Goal: Task Accomplishment & Management: Manage account settings

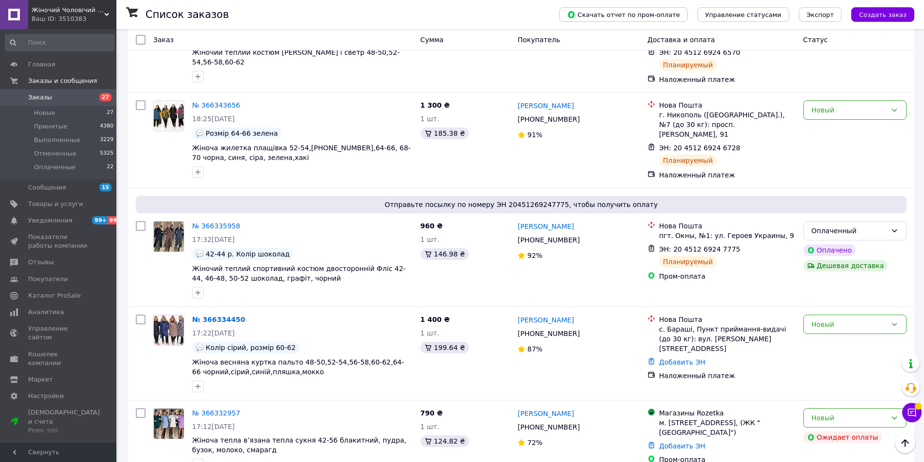
scroll to position [727, 0]
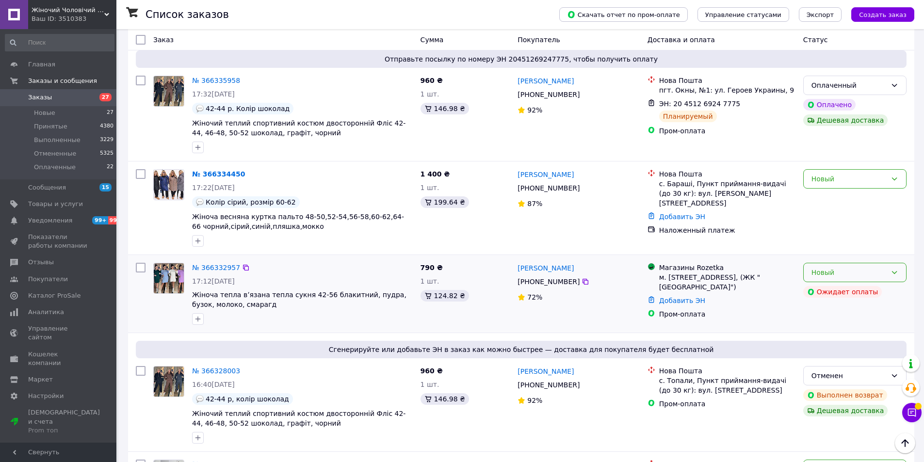
click at [898, 263] on div "Новый" at bounding box center [854, 272] width 103 height 19
click at [221, 264] on link "№ 366332957" at bounding box center [216, 268] width 48 height 8
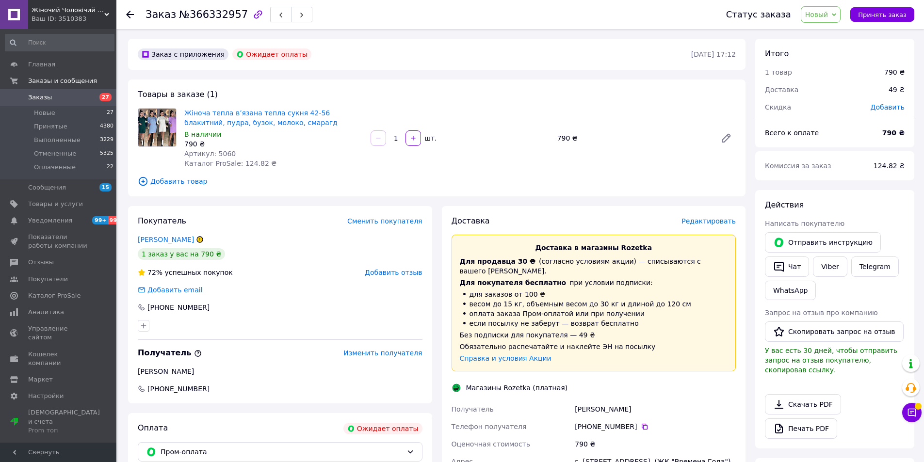
click at [718, 224] on span "Редактировать" at bounding box center [708, 221] width 54 height 8
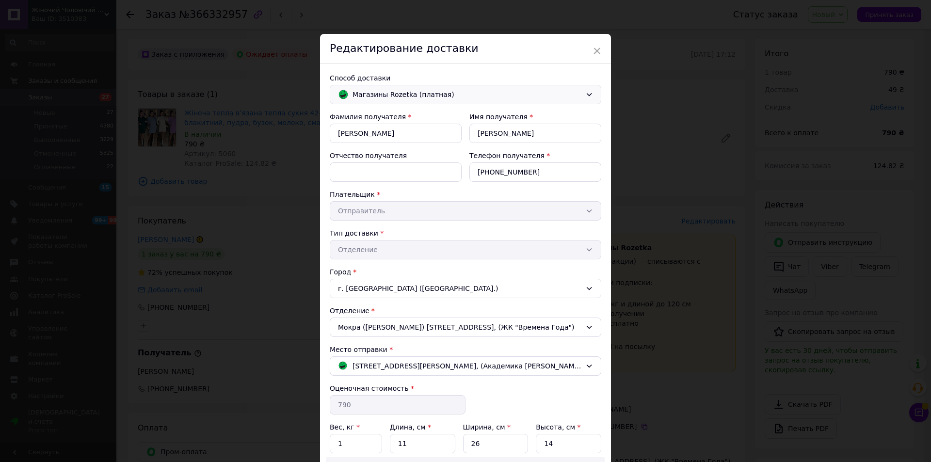
click at [591, 97] on icon at bounding box center [589, 95] width 8 height 8
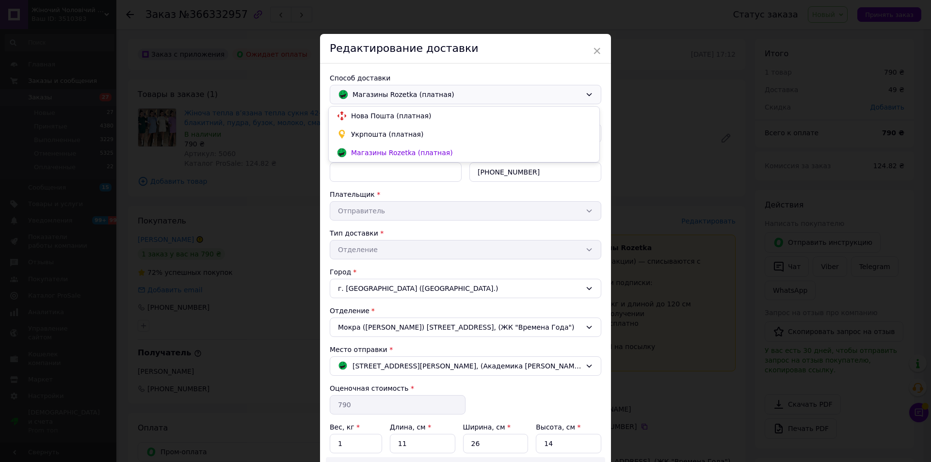
click at [382, 115] on span "Нова Пошта (платная)" at bounding box center [471, 116] width 240 height 10
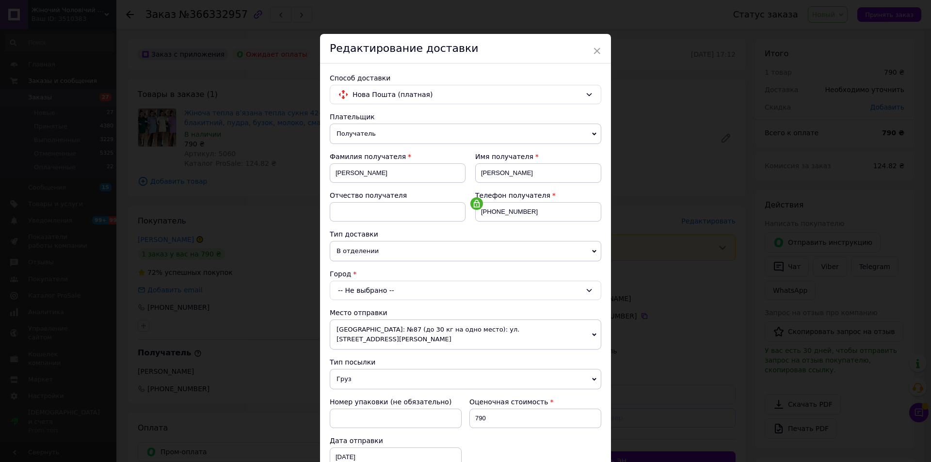
click at [597, 289] on div "-- Не выбрано --" at bounding box center [466, 290] width 272 height 19
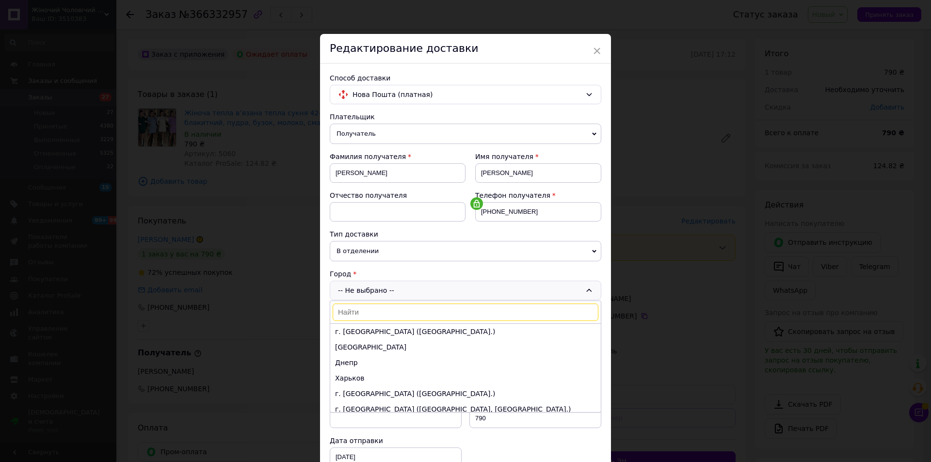
click at [350, 316] on input at bounding box center [466, 312] width 266 height 17
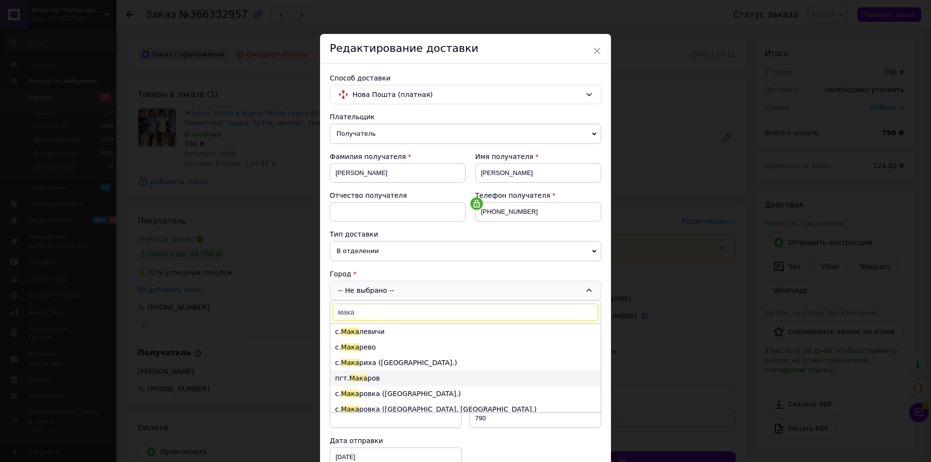
type input "мака"
click at [361, 380] on span "Мака" at bounding box center [358, 378] width 18 height 8
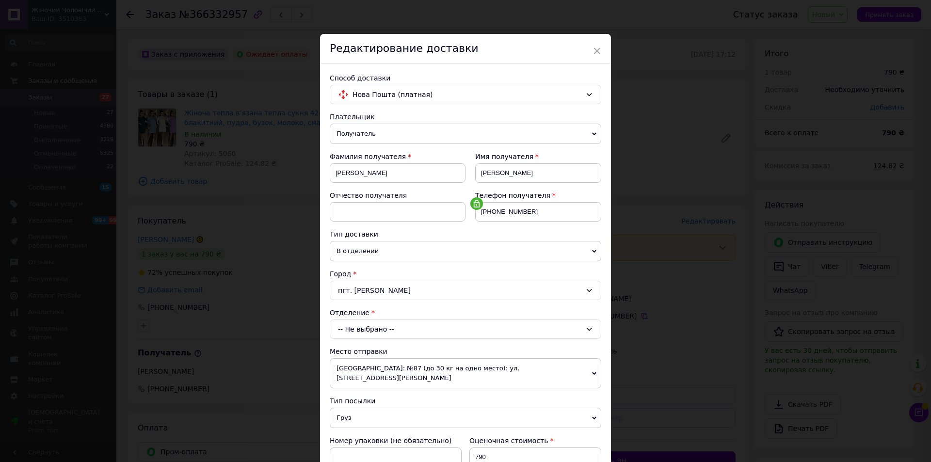
click at [583, 332] on div "-- Не выбрано --" at bounding box center [466, 329] width 272 height 19
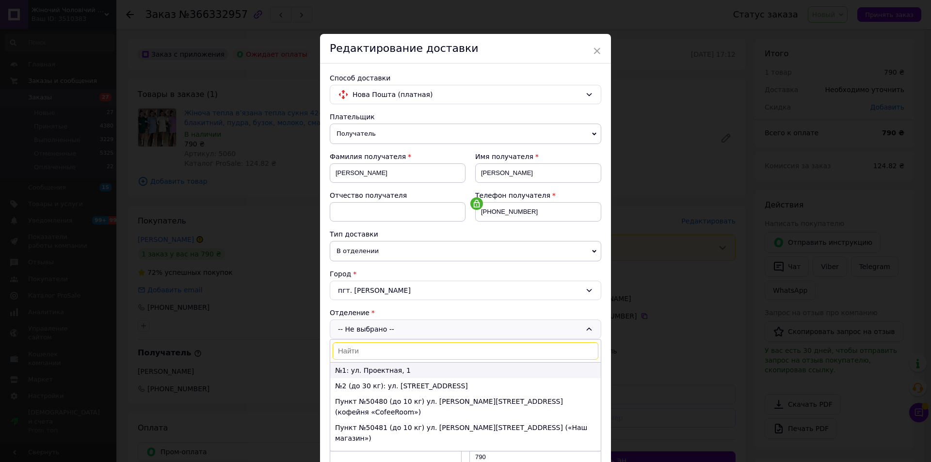
click at [392, 371] on li "№1: ул. Проектная, 1" at bounding box center [465, 371] width 271 height 16
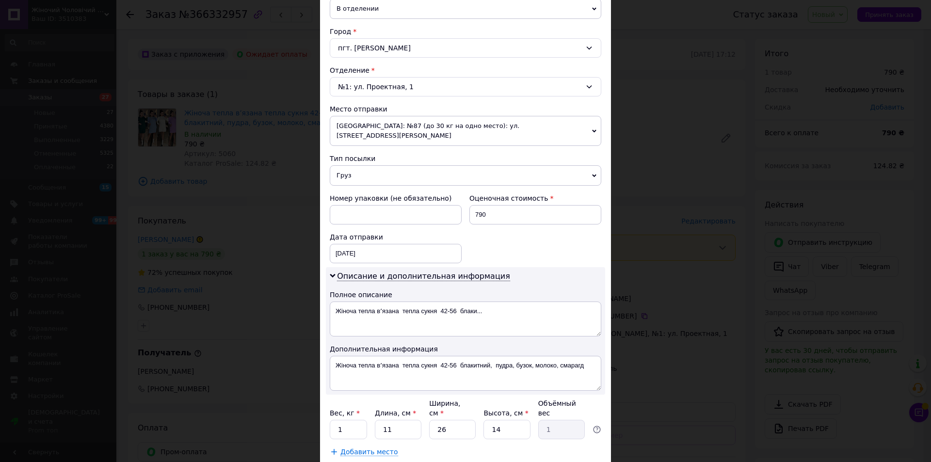
scroll to position [290, 0]
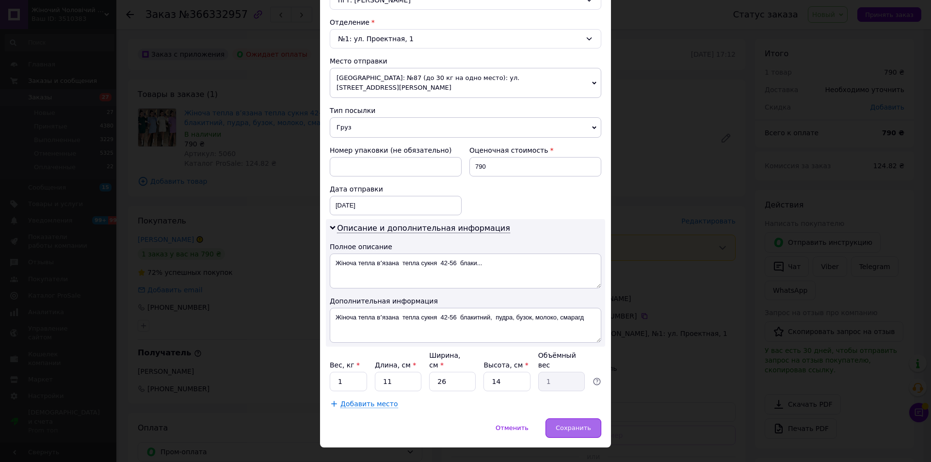
click at [575, 424] on span "Сохранить" at bounding box center [573, 427] width 35 height 7
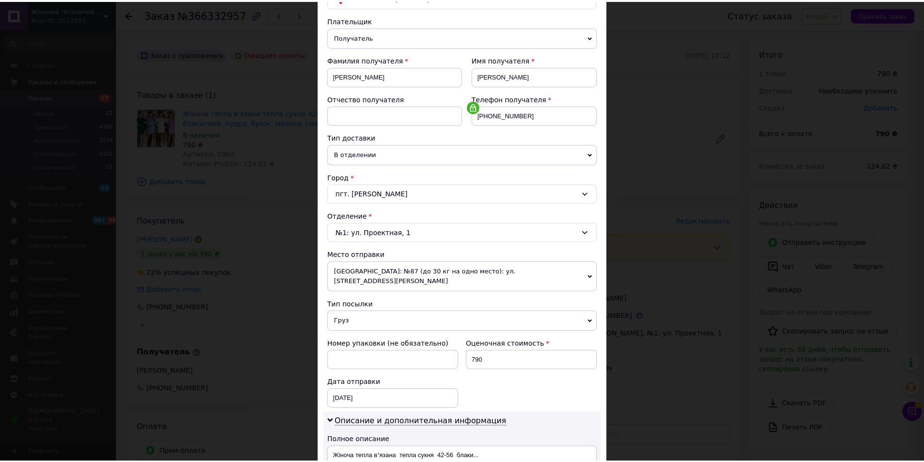
scroll to position [194, 0]
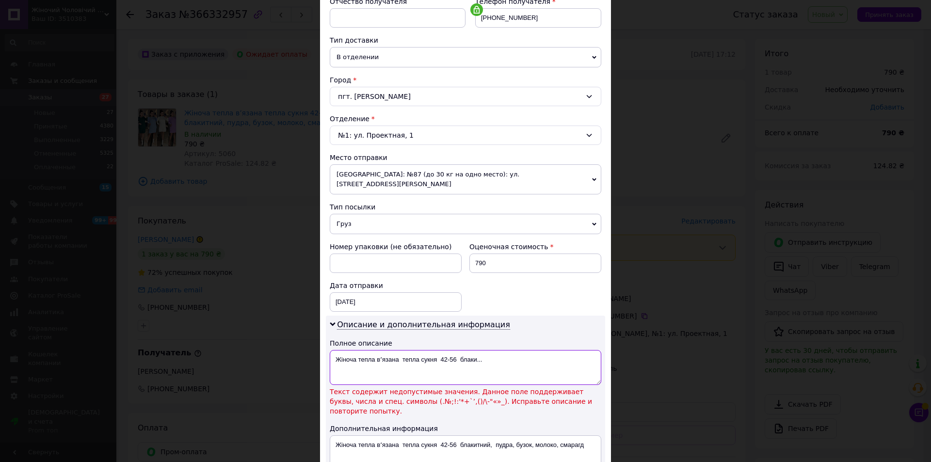
click at [476, 350] on textarea "Жіноча тепла вʼязана тепла сукня 42-56 блаки..." at bounding box center [466, 367] width 272 height 35
drag, startPoint x: 476, startPoint y: 350, endPoint x: 303, endPoint y: 348, distance: 173.6
click at [303, 348] on div "× Редактирование доставки Способ доставки Нова Пошта (платная) Плательщик Получ…" at bounding box center [465, 231] width 931 height 462
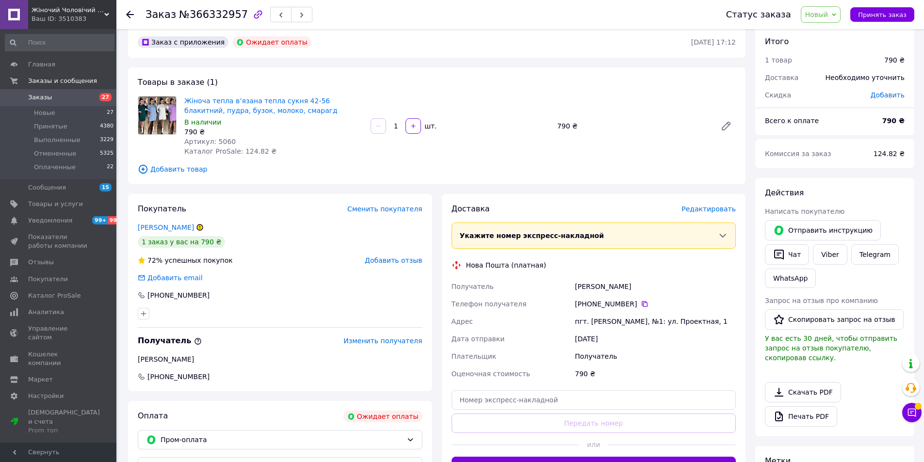
scroll to position [0, 0]
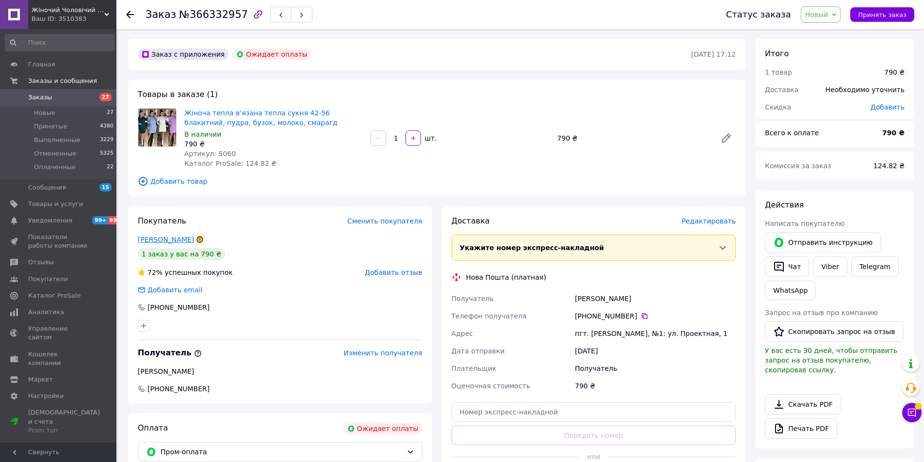
click at [158, 240] on link "[PERSON_NAME]" at bounding box center [166, 240] width 56 height 8
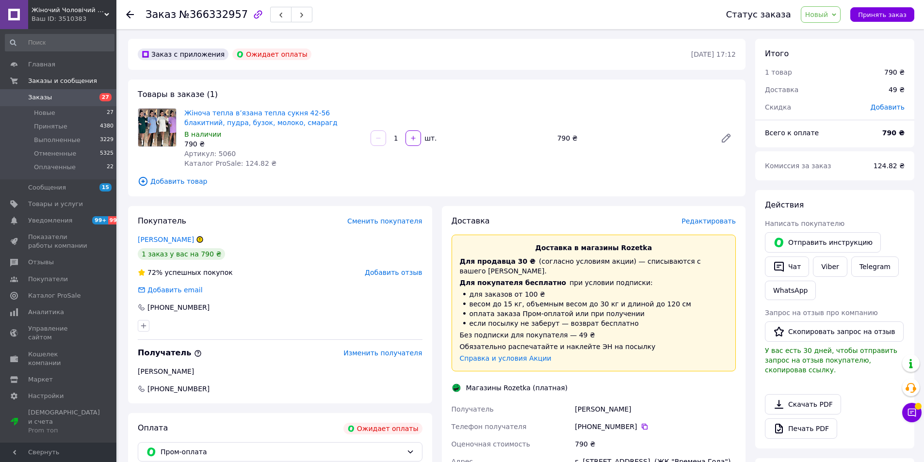
click at [44, 94] on span "Заказы" at bounding box center [40, 97] width 24 height 9
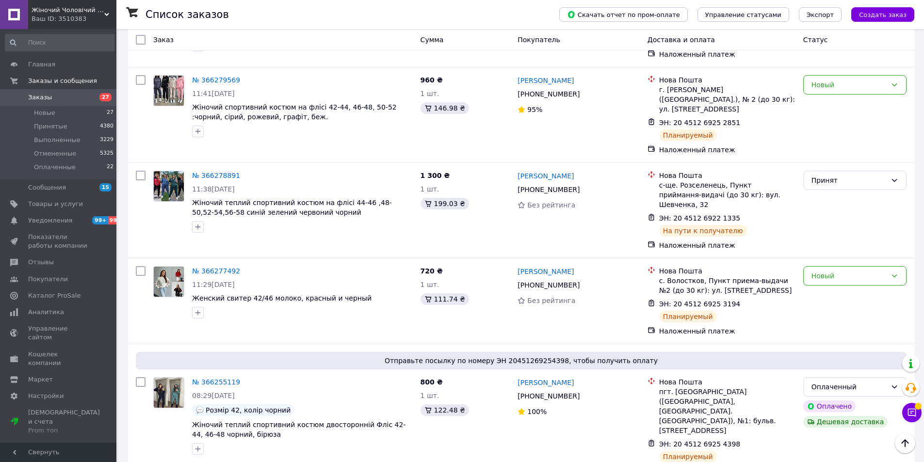
scroll to position [1574, 0]
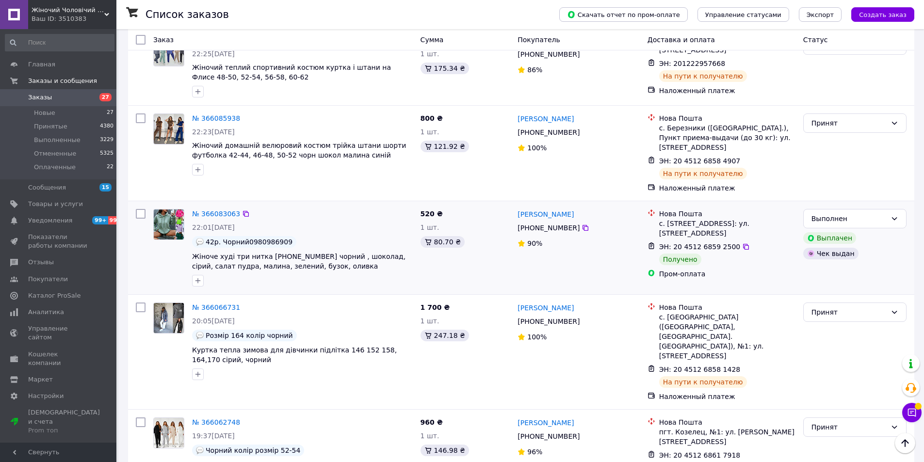
scroll to position [1559, 0]
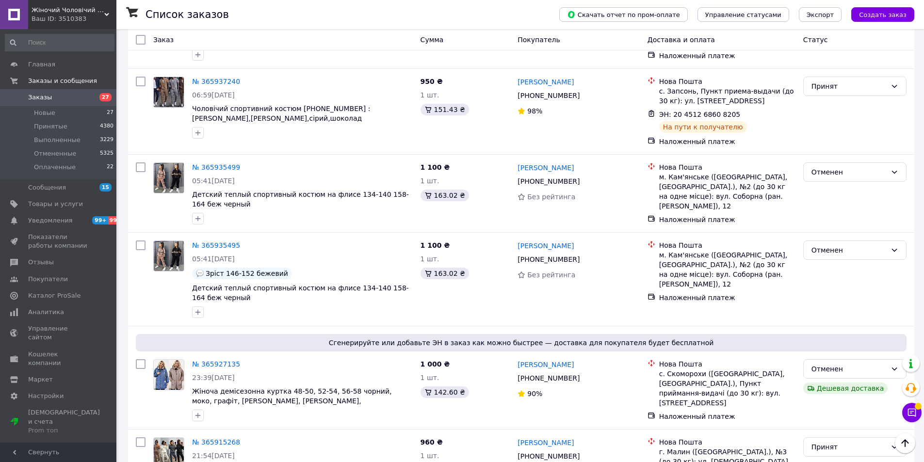
scroll to position [1477, 0]
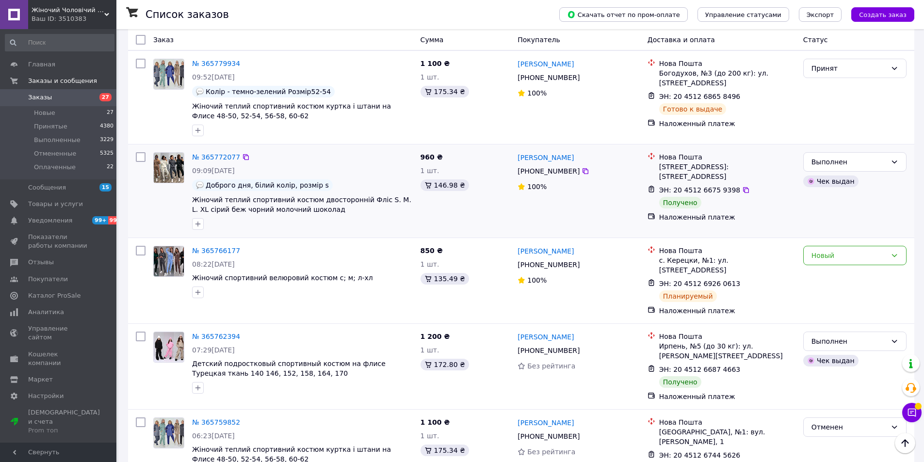
scroll to position [1477, 0]
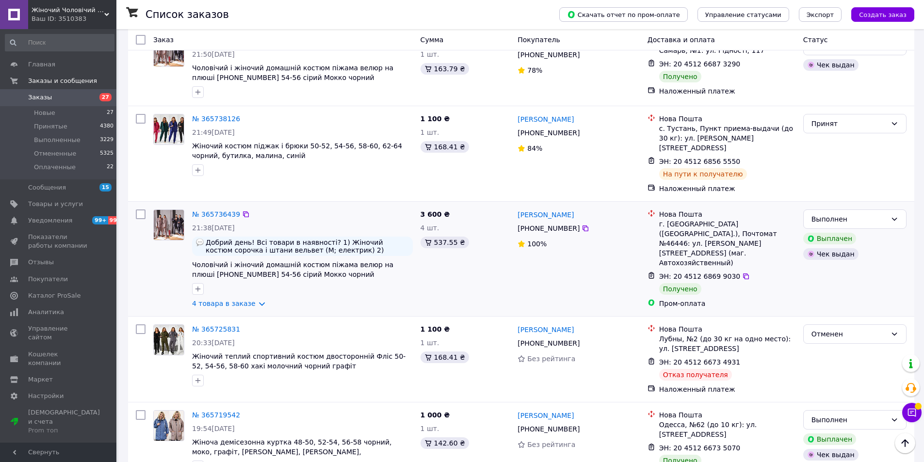
scroll to position [194, 0]
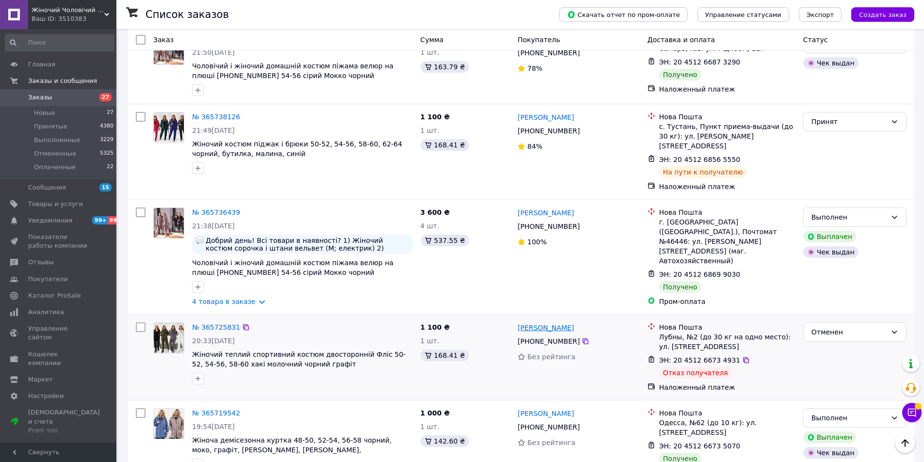
click at [556, 323] on link "[PERSON_NAME]" at bounding box center [545, 328] width 56 height 10
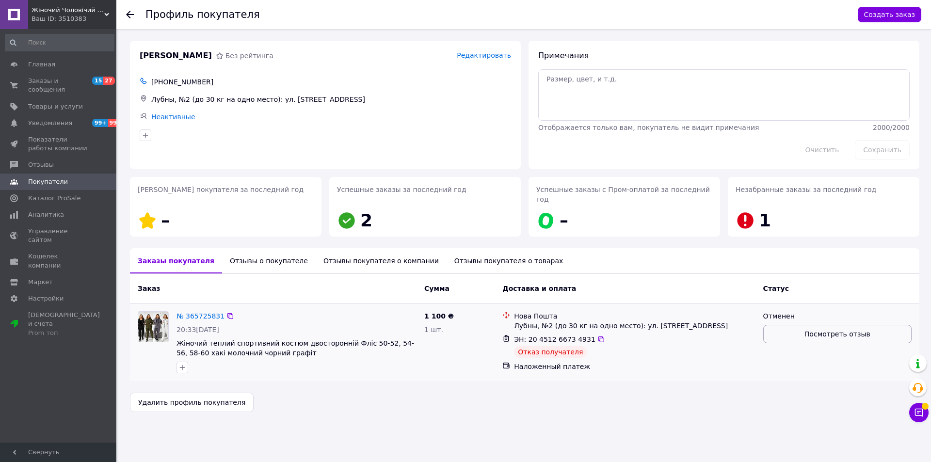
click at [837, 330] on button "Посмотреть отзыв" at bounding box center [837, 334] width 148 height 18
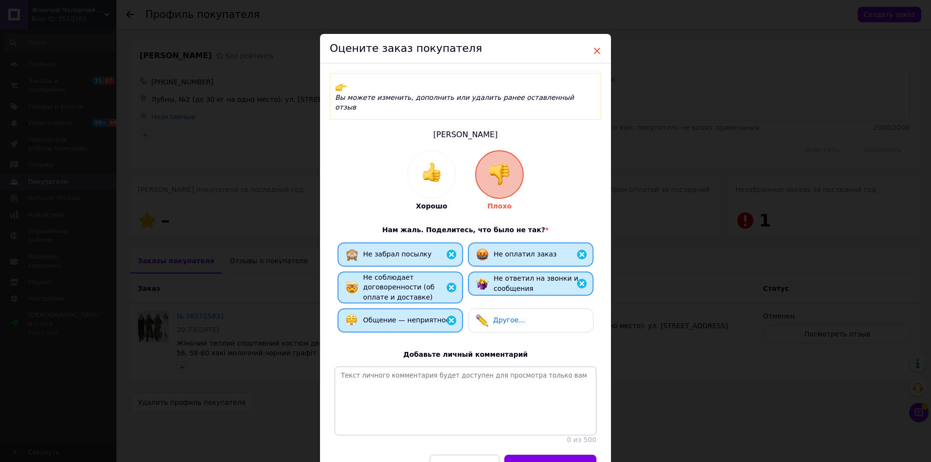
click at [594, 51] on span "×" at bounding box center [596, 51] width 9 height 16
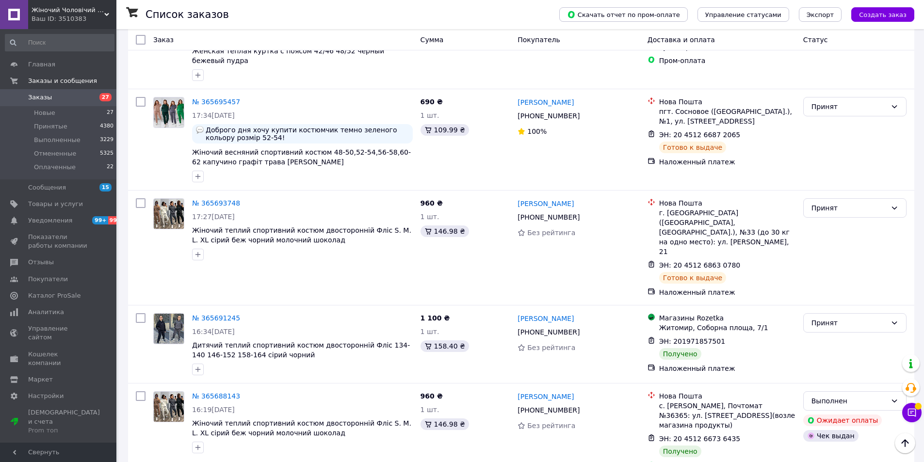
scroll to position [1406, 0]
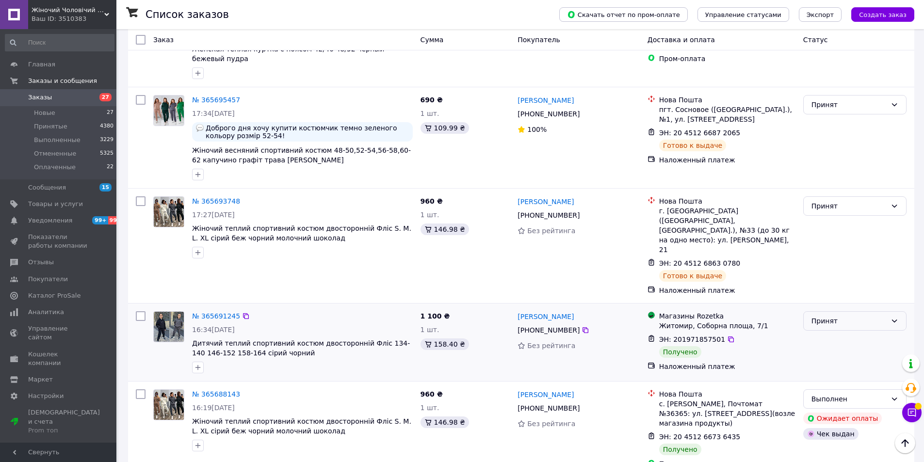
click at [894, 311] on div "Принят" at bounding box center [854, 320] width 103 height 19
click at [831, 254] on li "Выполнен" at bounding box center [854, 254] width 102 height 17
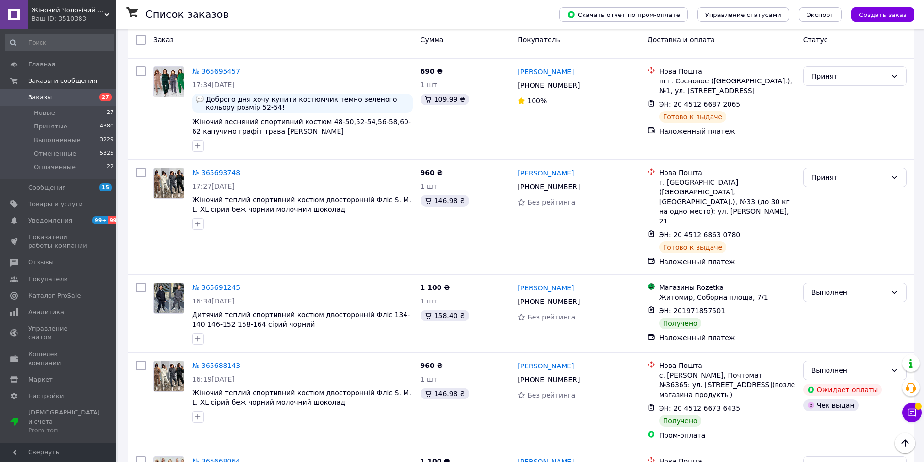
scroll to position [1450, 0]
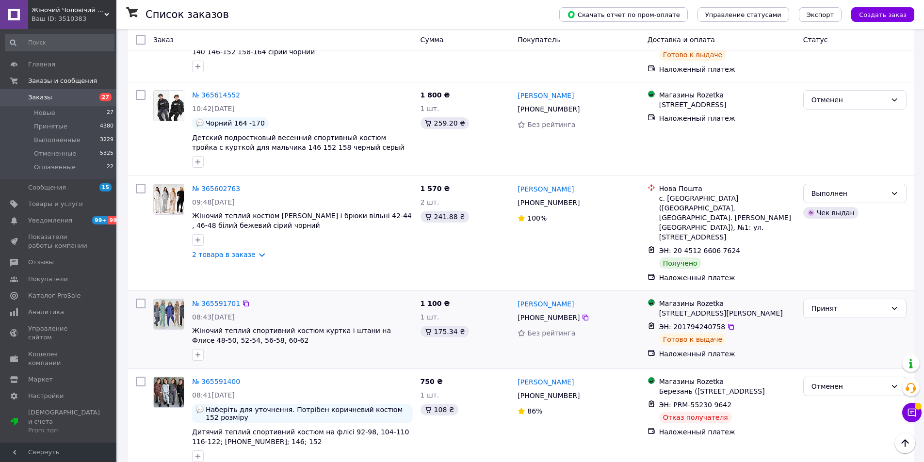
scroll to position [1018, 0]
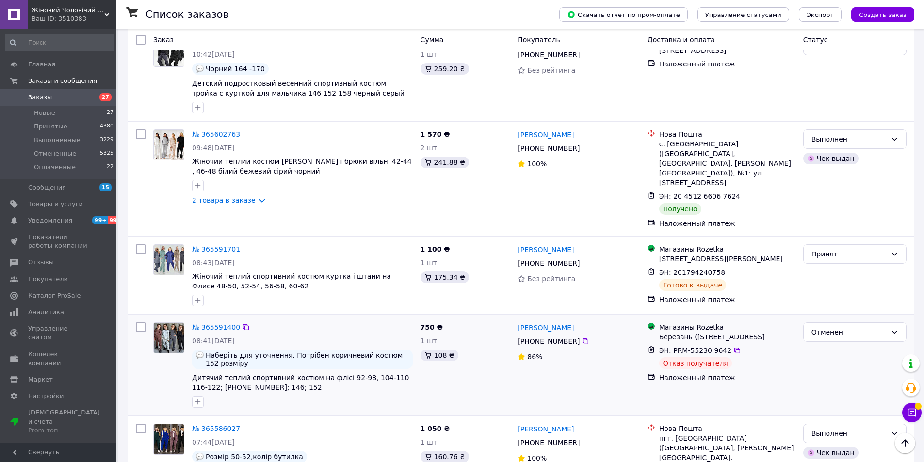
click at [544, 323] on link "[PERSON_NAME]" at bounding box center [545, 328] width 56 height 10
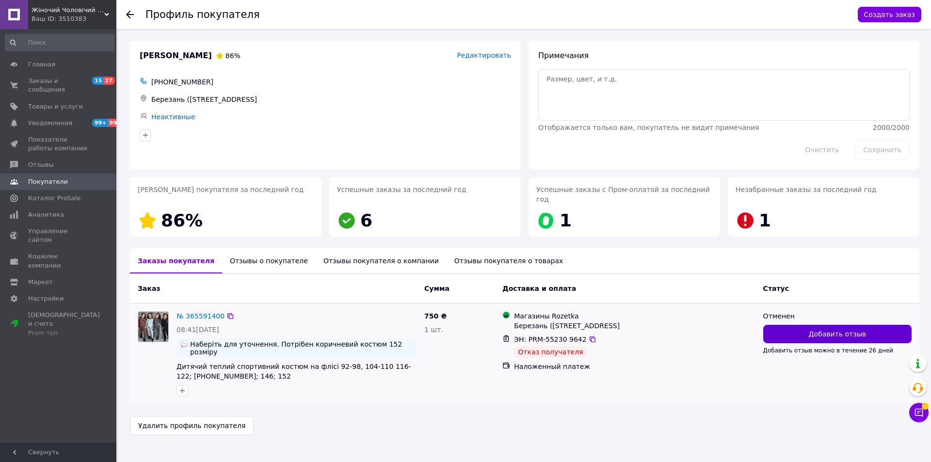
click at [828, 329] on span "Добавить отзыв" at bounding box center [837, 334] width 57 height 10
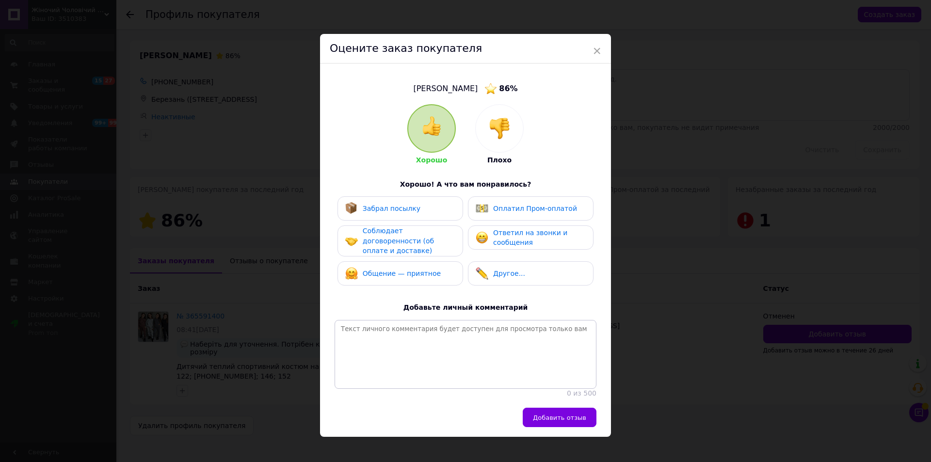
click at [504, 130] on img at bounding box center [499, 128] width 21 height 21
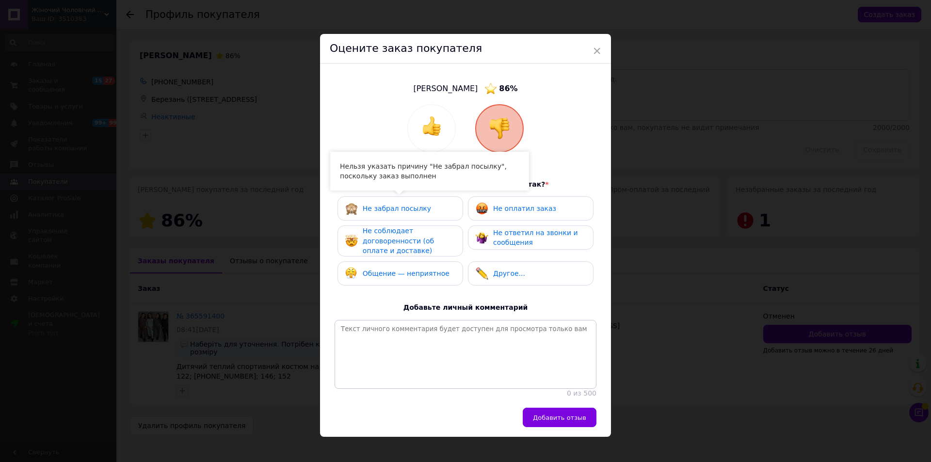
drag, startPoint x: 412, startPoint y: 207, endPoint x: 406, endPoint y: 220, distance: 14.1
click at [412, 208] on span "Не забрал посылку" at bounding box center [397, 209] width 68 height 8
click at [390, 244] on span "Не соблюдает договоренности (об оплате и доставке)" at bounding box center [398, 241] width 71 height 28
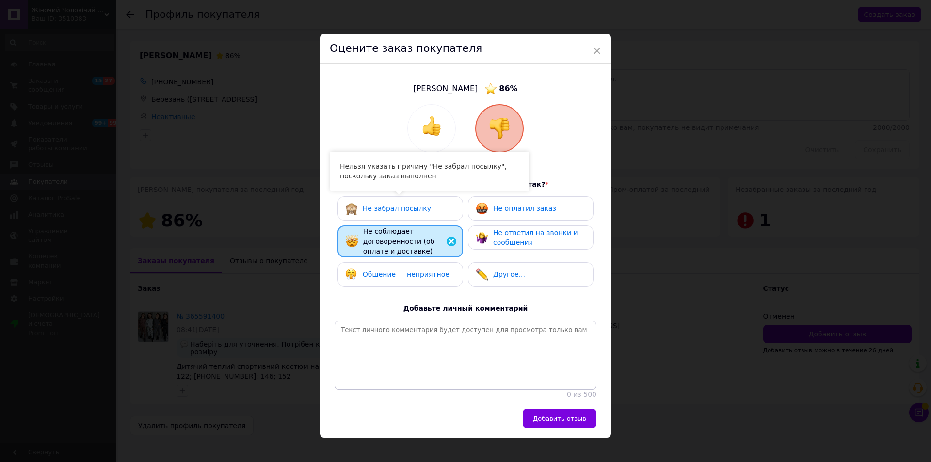
click at [404, 210] on span "Не забрал посылку" at bounding box center [397, 209] width 68 height 8
click at [398, 210] on span "Не забрал посылку" at bounding box center [397, 209] width 68 height 8
click at [419, 279] on div "Общение — неприятное" at bounding box center [397, 274] width 104 height 13
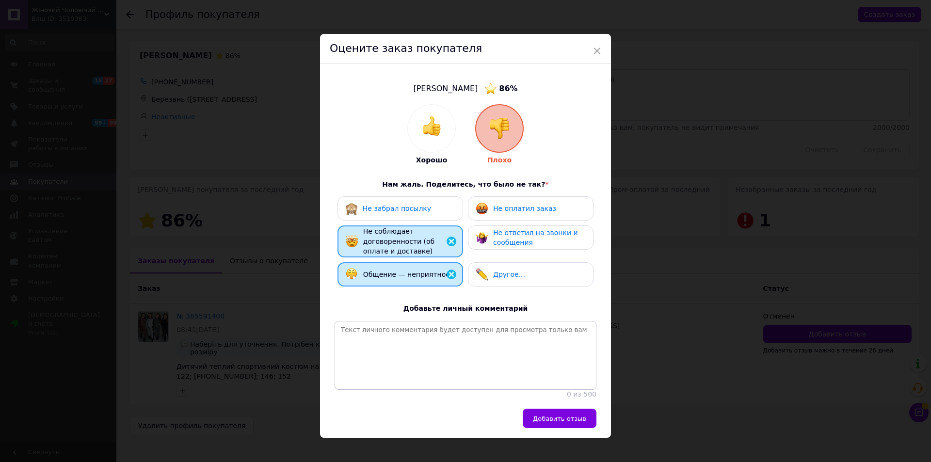
click at [505, 213] on div "Не оплатил заказ" at bounding box center [516, 208] width 80 height 13
click at [500, 240] on span "Не ответил на звонки и сообщения" at bounding box center [535, 238] width 85 height 18
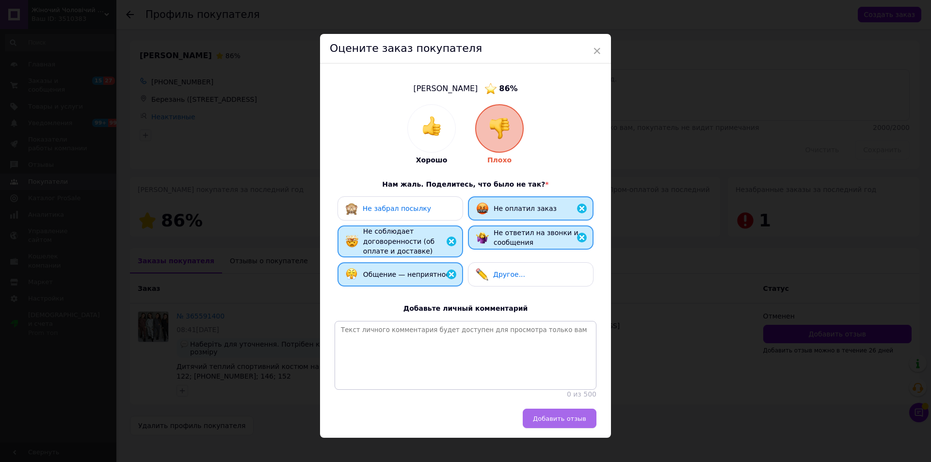
click at [579, 420] on span "Добавить отзыв" at bounding box center [559, 418] width 53 height 7
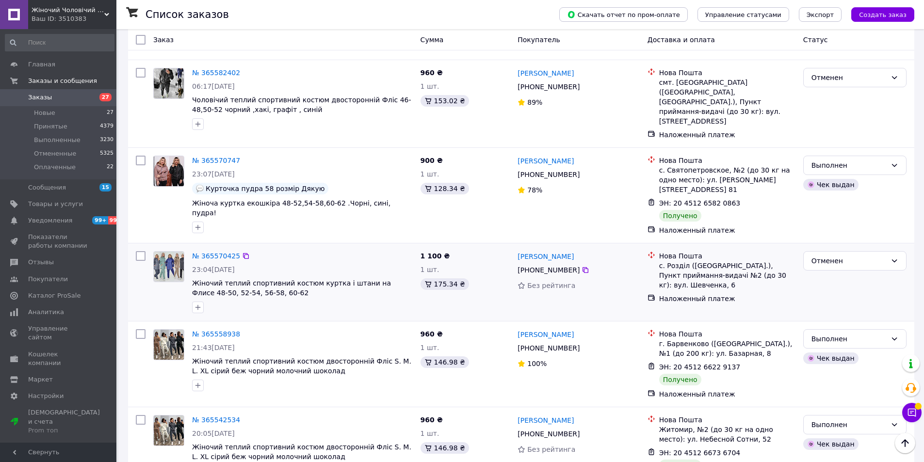
scroll to position [1493, 0]
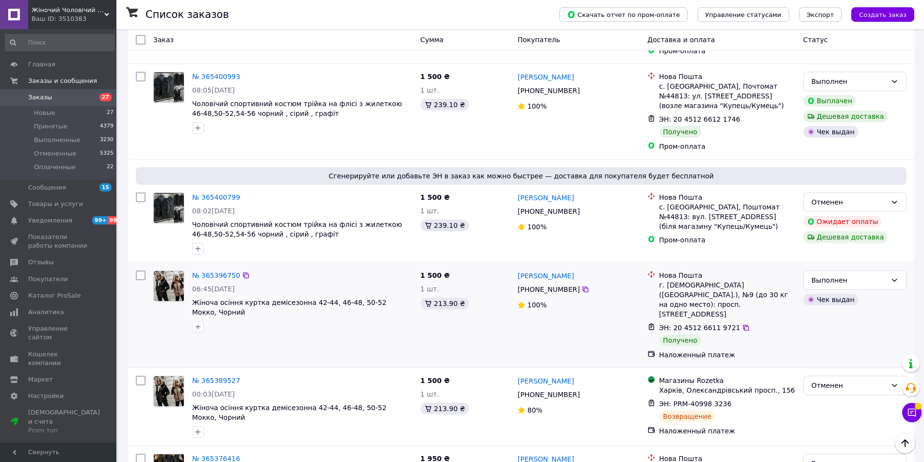
scroll to position [1261, 0]
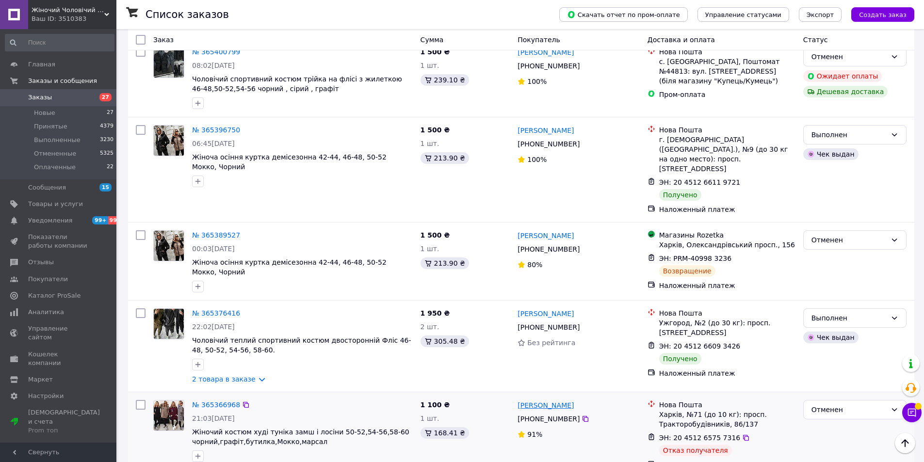
click at [548, 400] on link "[PERSON_NAME]" at bounding box center [545, 405] width 56 height 10
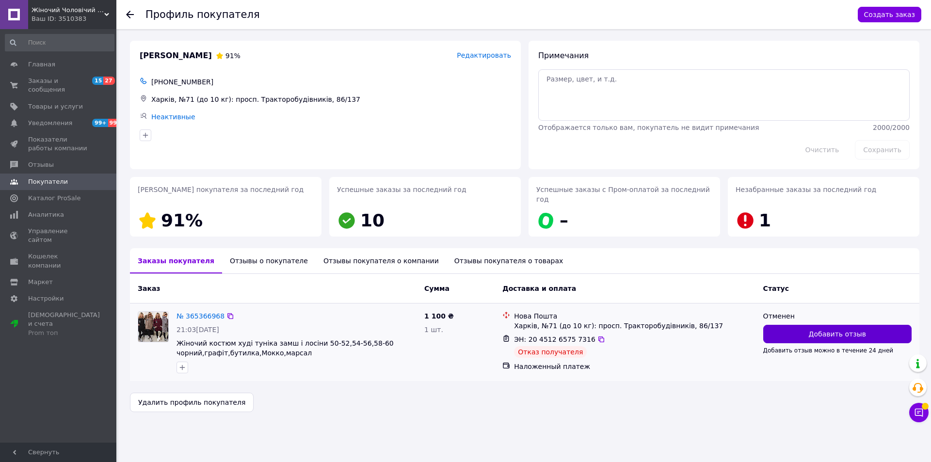
click at [864, 329] on button "Добавить отзыв" at bounding box center [837, 334] width 148 height 18
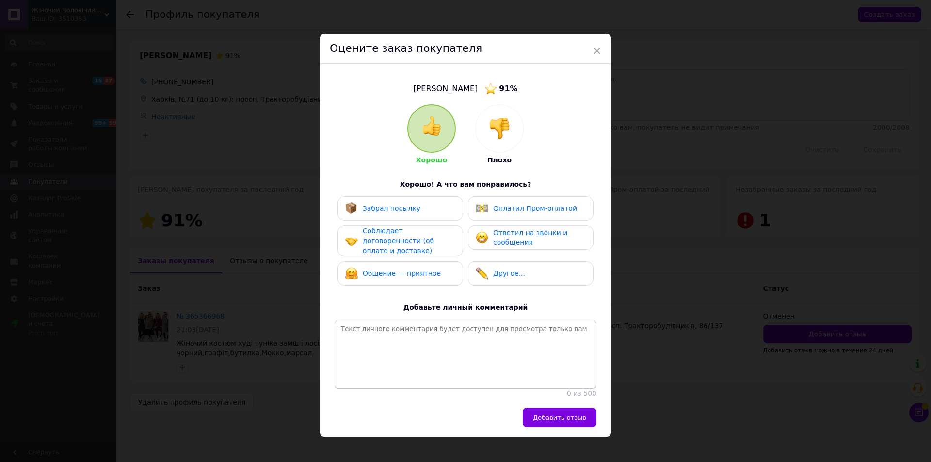
click at [505, 130] on img at bounding box center [499, 128] width 21 height 21
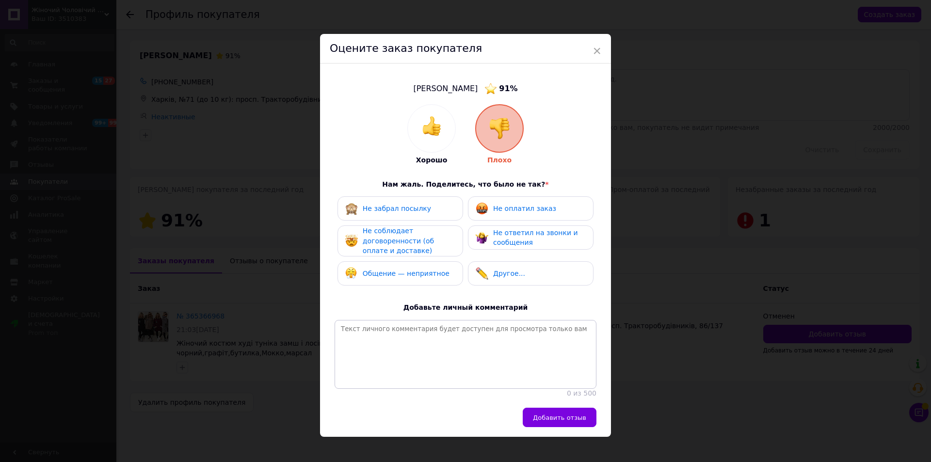
click at [405, 208] on span "Не забрал посылку" at bounding box center [397, 209] width 68 height 8
drag, startPoint x: 402, startPoint y: 240, endPoint x: 401, endPoint y: 265, distance: 24.8
click at [402, 241] on span "Не соблюдает договоренности (об оплате и доставке)" at bounding box center [398, 241] width 71 height 28
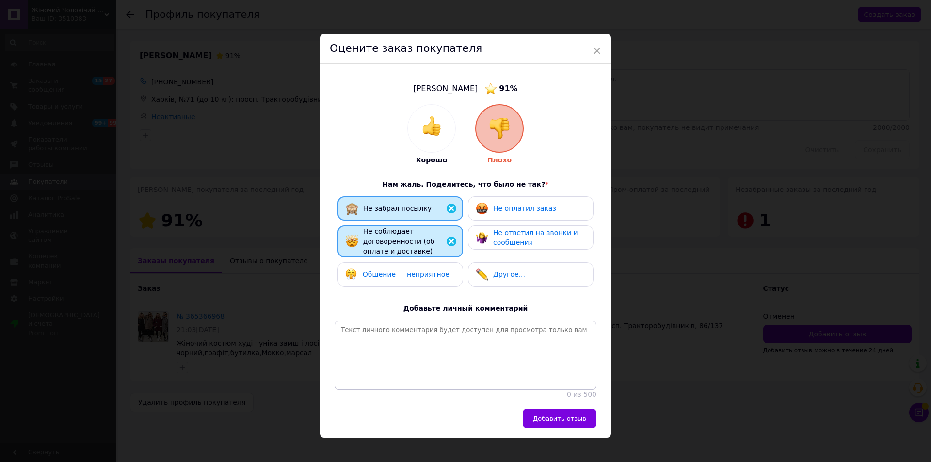
click at [404, 276] on span "Общение — неприятное" at bounding box center [406, 275] width 87 height 8
click at [505, 214] on div "Не оплатил заказ" at bounding box center [516, 208] width 80 height 13
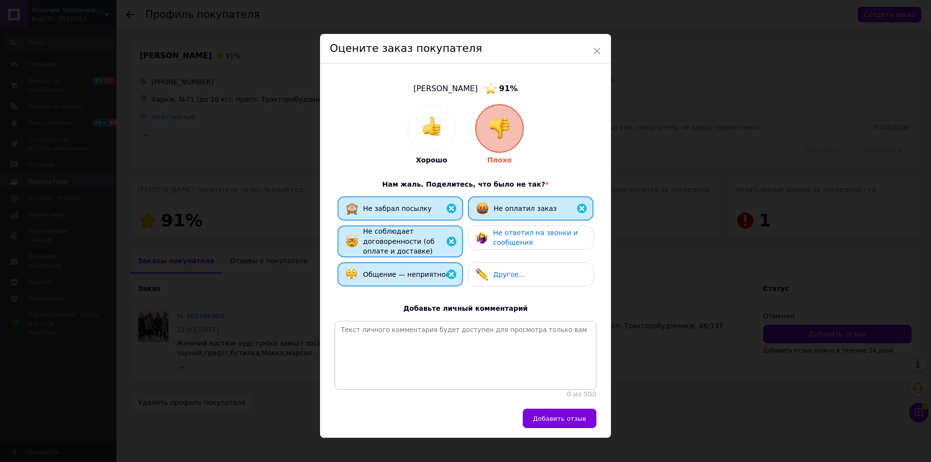
drag, startPoint x: 507, startPoint y: 239, endPoint x: 532, endPoint y: 393, distance: 156.7
click at [508, 242] on span "Не ответил на звонки и сообщения" at bounding box center [535, 238] width 85 height 18
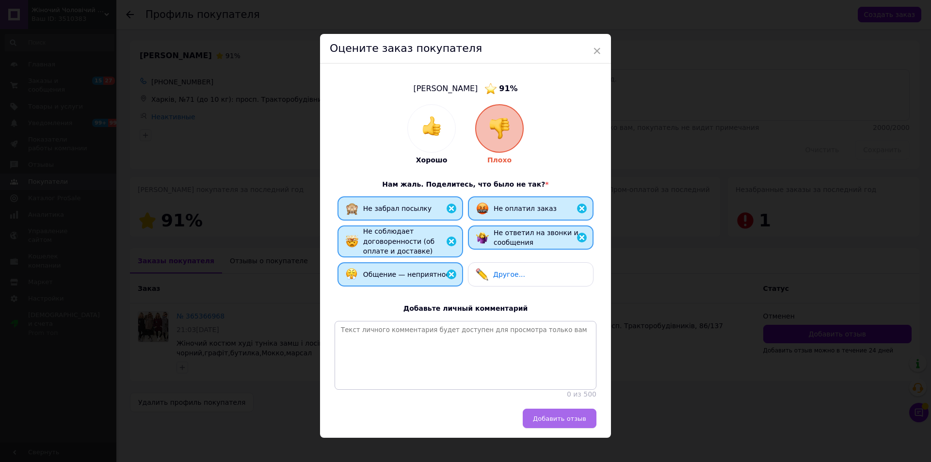
click at [558, 421] on span "Добавить отзыв" at bounding box center [559, 418] width 53 height 7
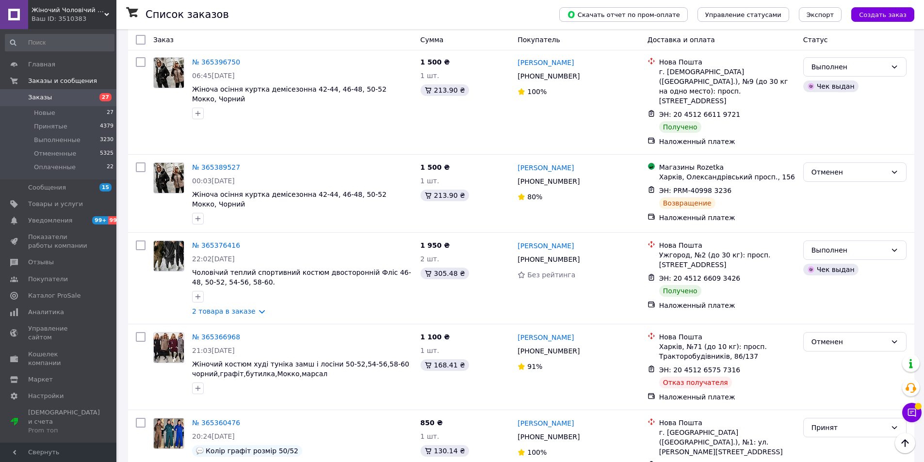
scroll to position [1311, 0]
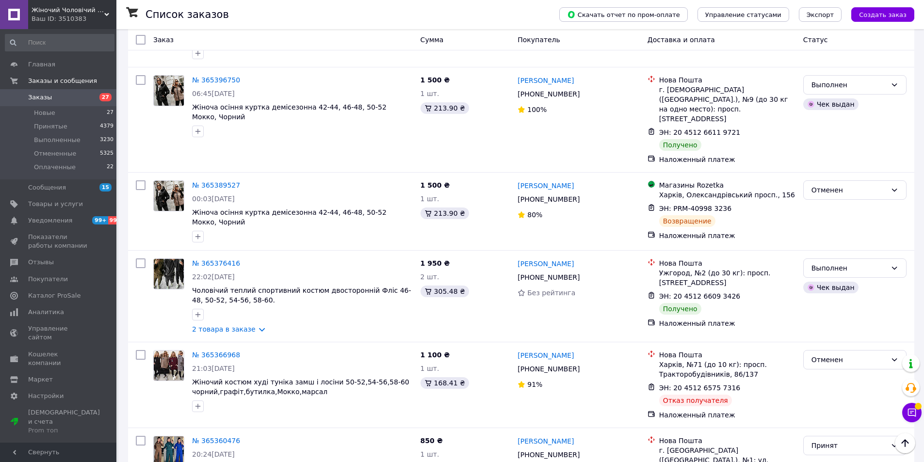
click at [532, 351] on link "[PERSON_NAME]" at bounding box center [545, 356] width 56 height 10
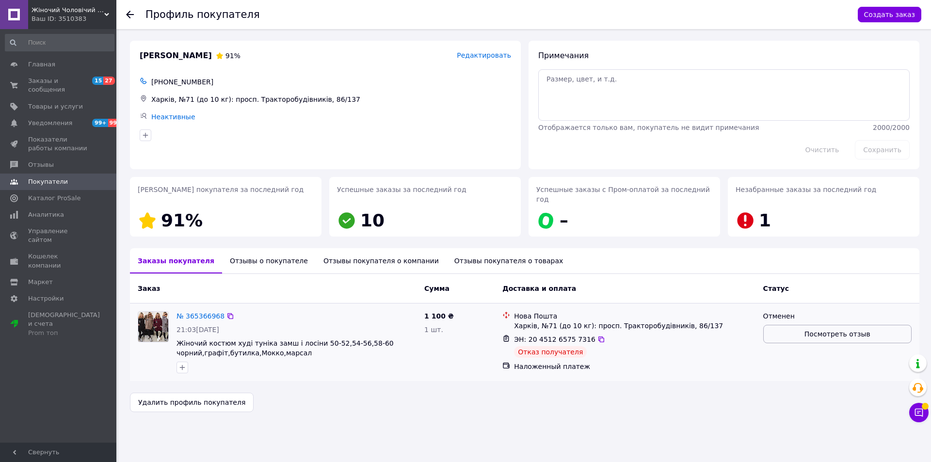
click at [825, 329] on span "Посмотреть отзыв" at bounding box center [837, 334] width 66 height 10
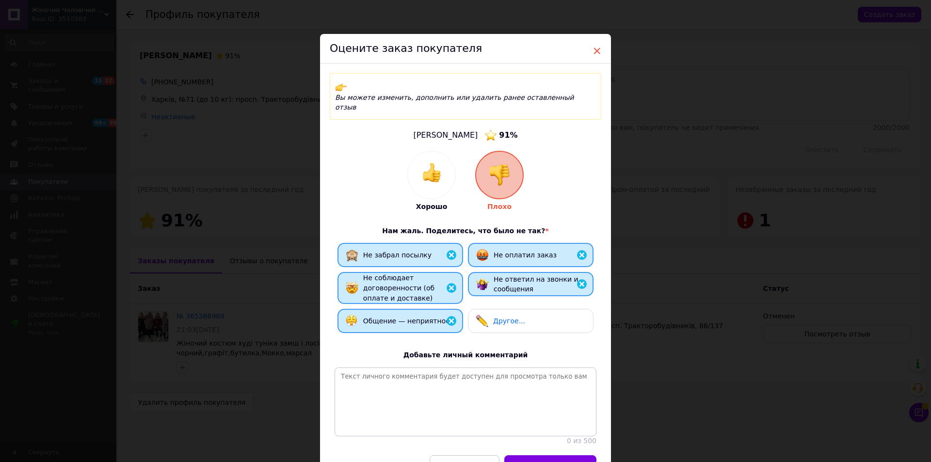
click at [592, 50] on span "×" at bounding box center [596, 51] width 9 height 16
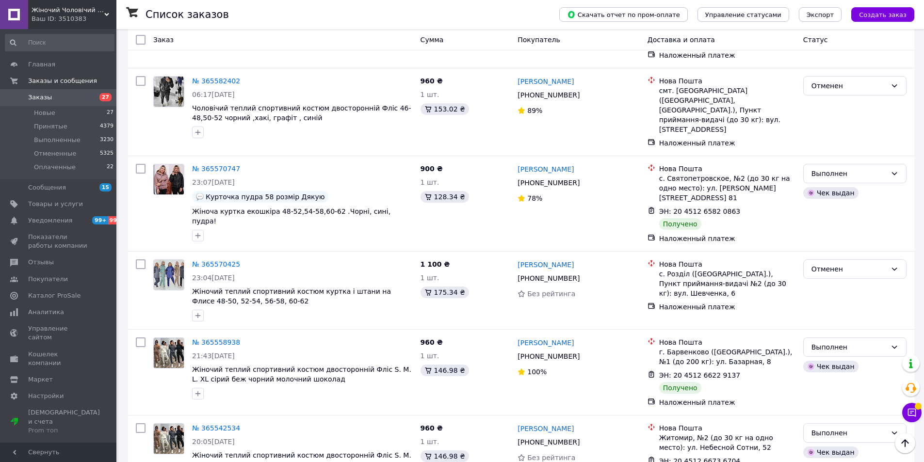
scroll to position [1493, 0]
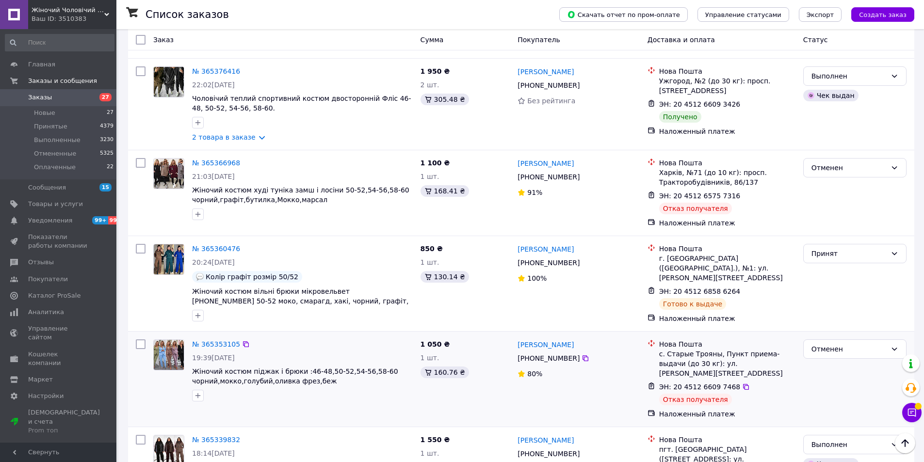
scroll to position [1503, 0]
click at [539, 339] on link "[PERSON_NAME]" at bounding box center [545, 344] width 56 height 10
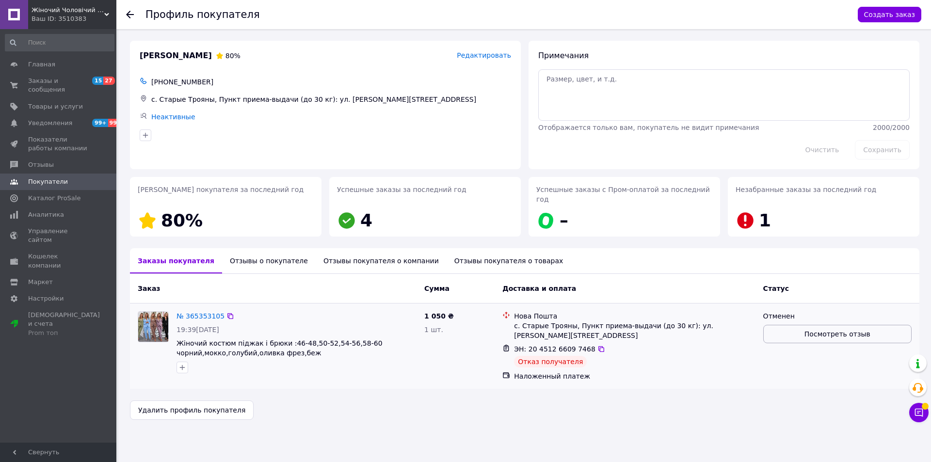
click at [837, 329] on span "Посмотреть отзыв" at bounding box center [837, 334] width 66 height 10
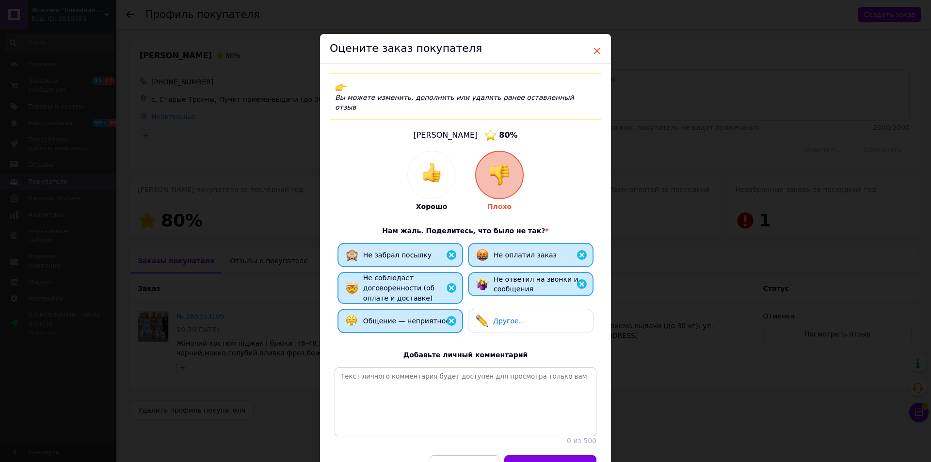
click at [596, 53] on span "×" at bounding box center [596, 51] width 9 height 16
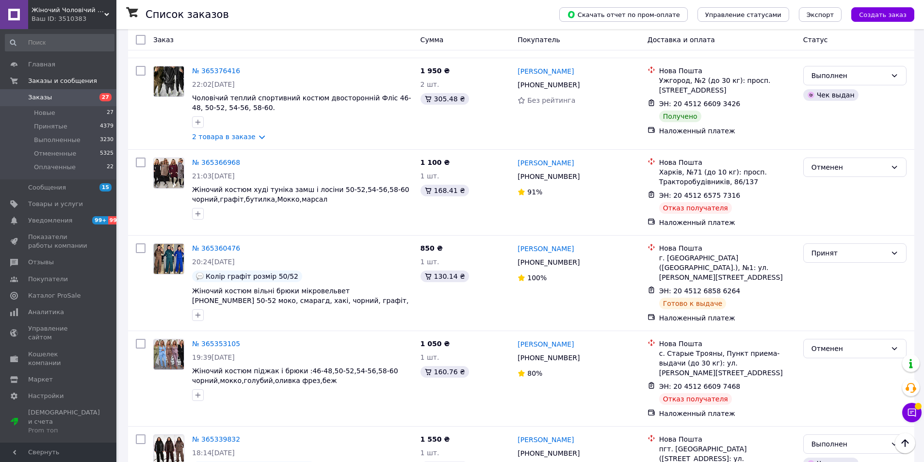
scroll to position [1504, 0]
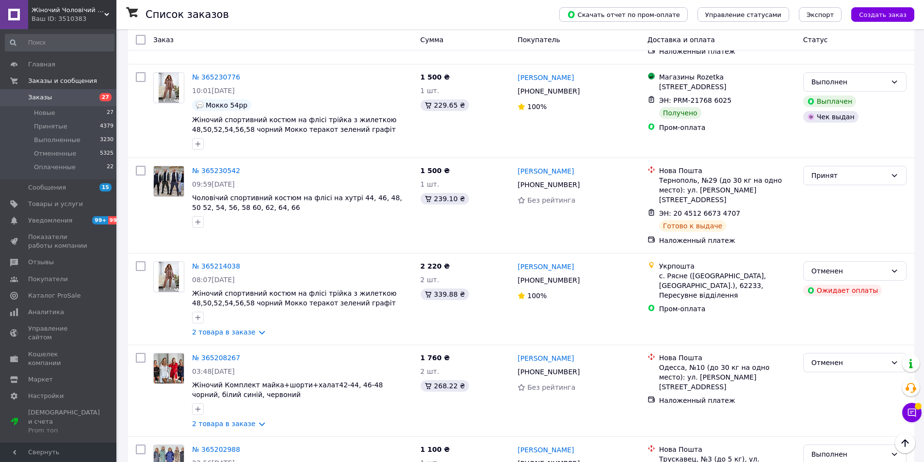
scroll to position [1439, 0]
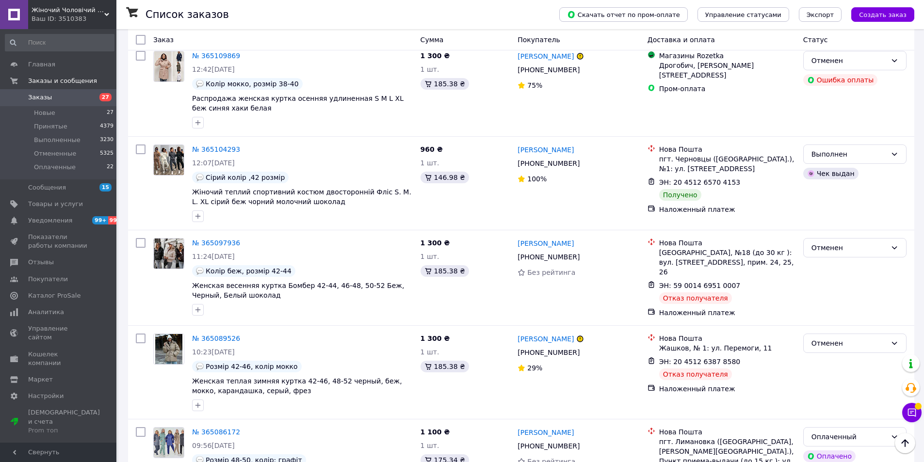
scroll to position [1212, 0]
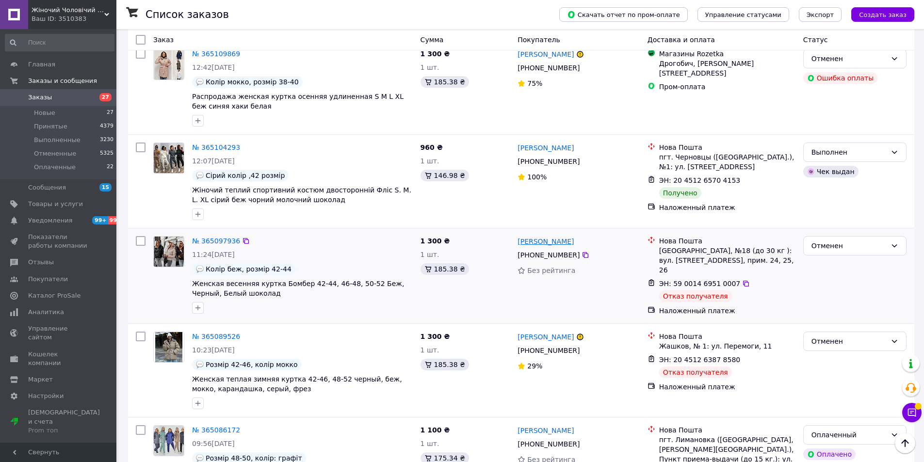
click at [553, 237] on link "[PERSON_NAME]" at bounding box center [545, 242] width 56 height 10
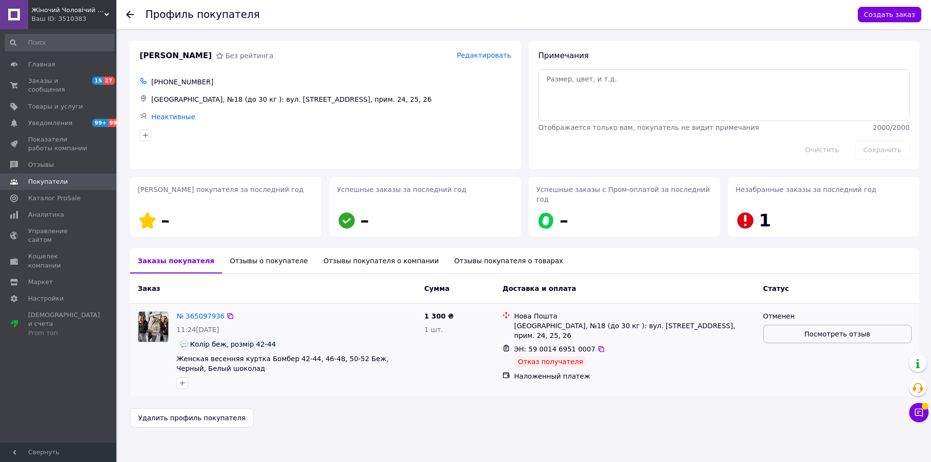
click at [823, 329] on span "Посмотреть отзыв" at bounding box center [837, 334] width 66 height 10
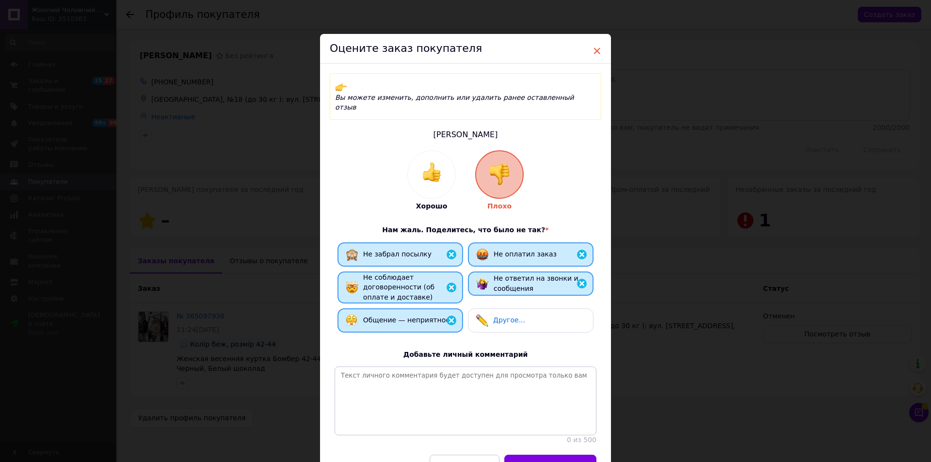
click at [598, 49] on span "×" at bounding box center [596, 51] width 9 height 16
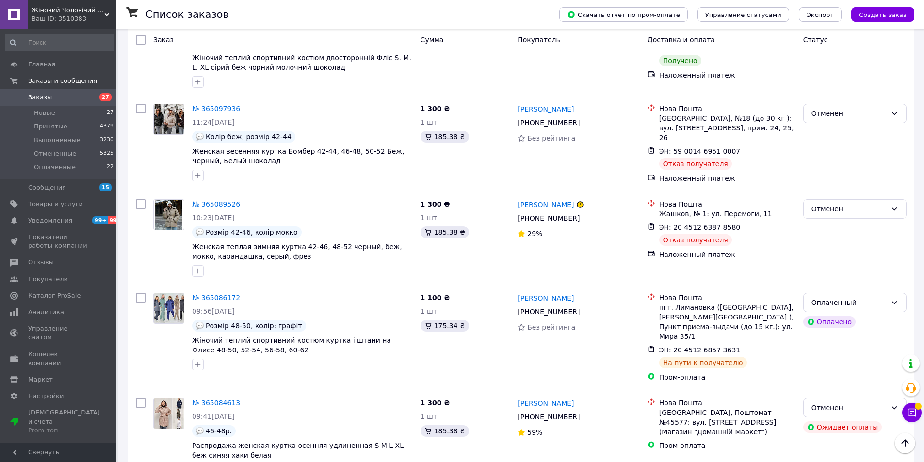
scroll to position [1358, 0]
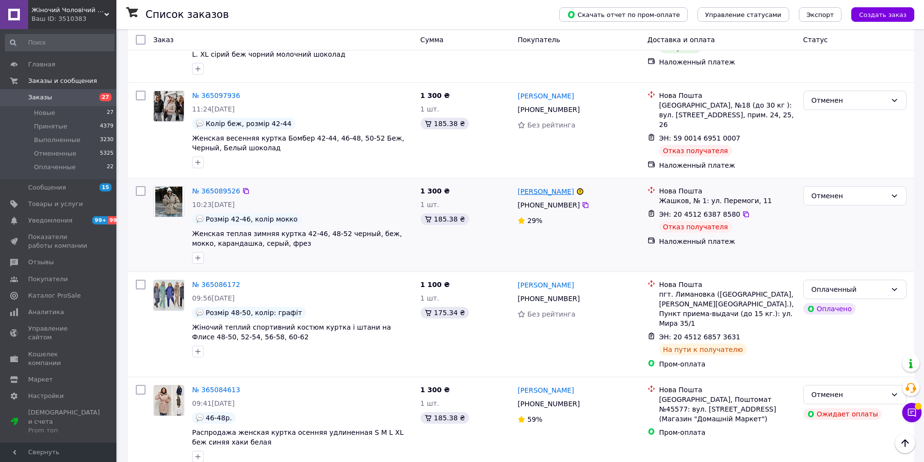
click at [554, 187] on link "[PERSON_NAME]" at bounding box center [545, 192] width 56 height 10
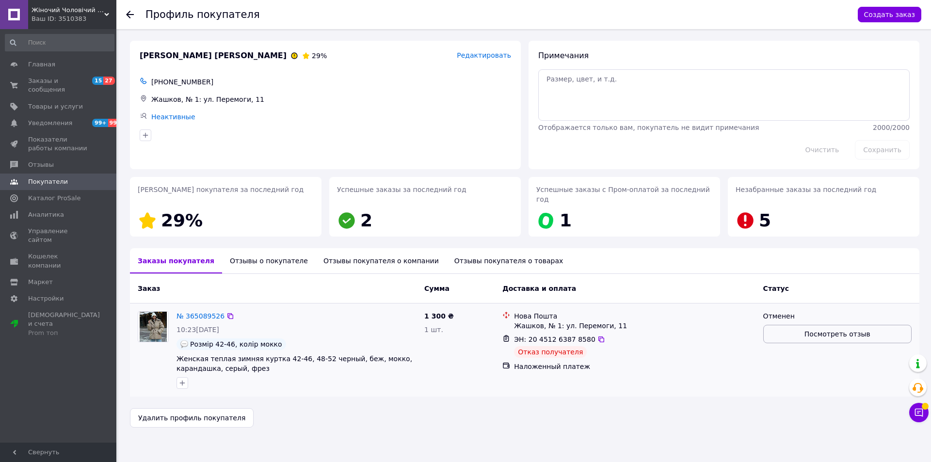
click at [851, 329] on span "Посмотреть отзыв" at bounding box center [837, 334] width 66 height 10
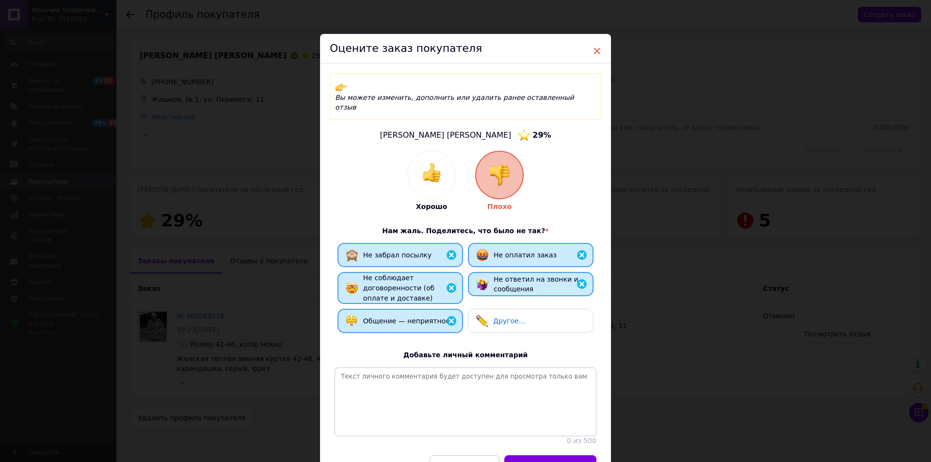
click at [595, 54] on span "×" at bounding box center [596, 51] width 9 height 16
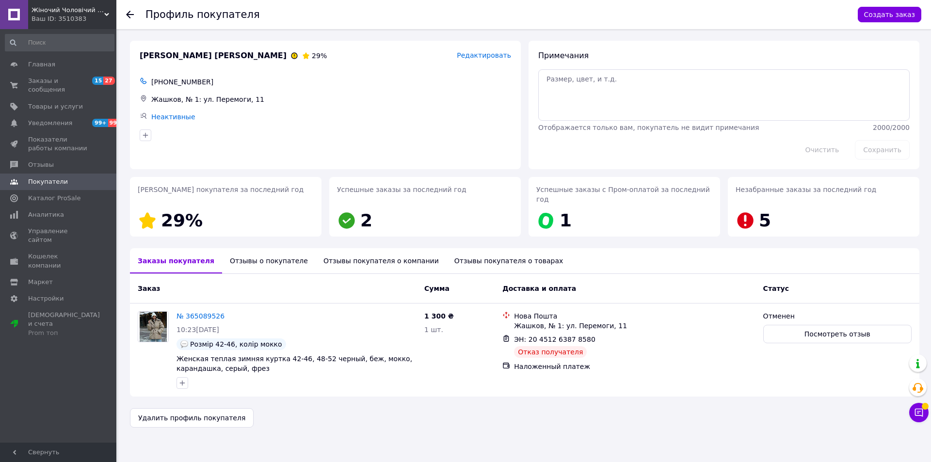
click at [184, 55] on span "[PERSON_NAME] [PERSON_NAME]" at bounding box center [213, 55] width 147 height 11
click at [302, 57] on icon at bounding box center [306, 56] width 8 height 8
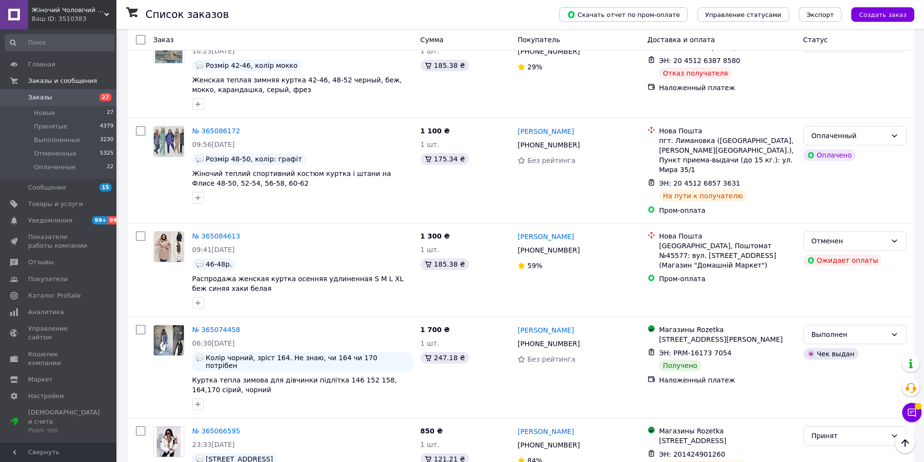
scroll to position [1516, 0]
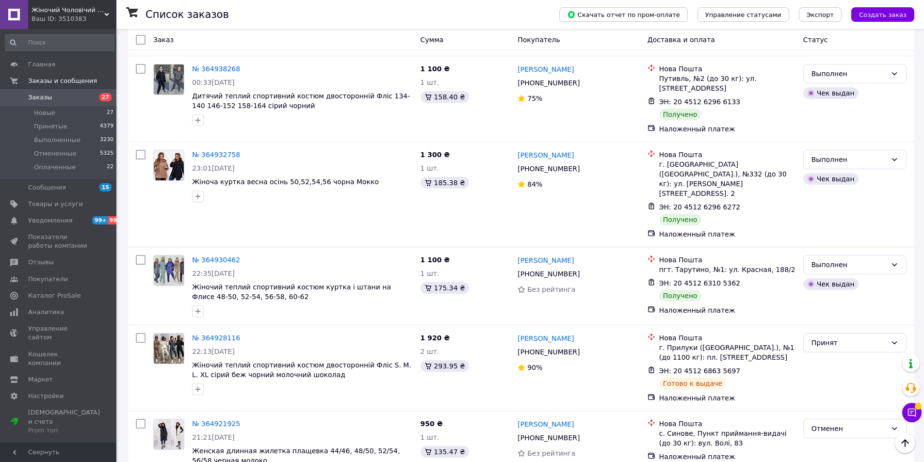
scroll to position [1388, 0]
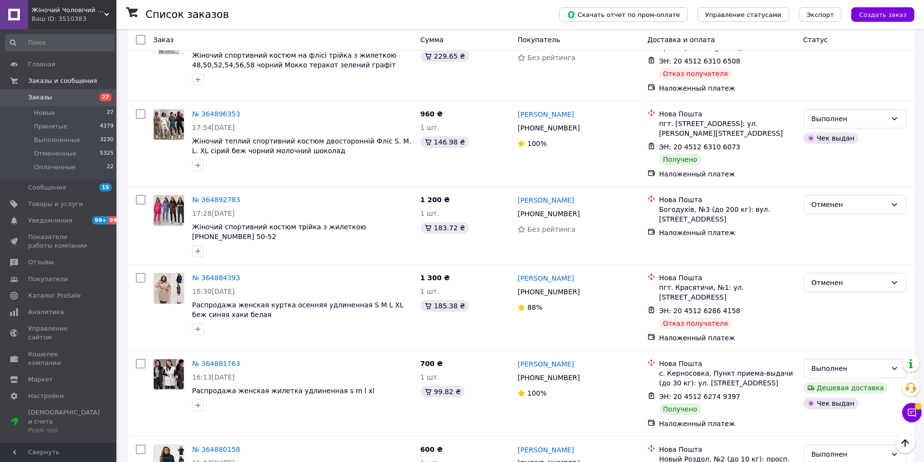
scroll to position [291, 0]
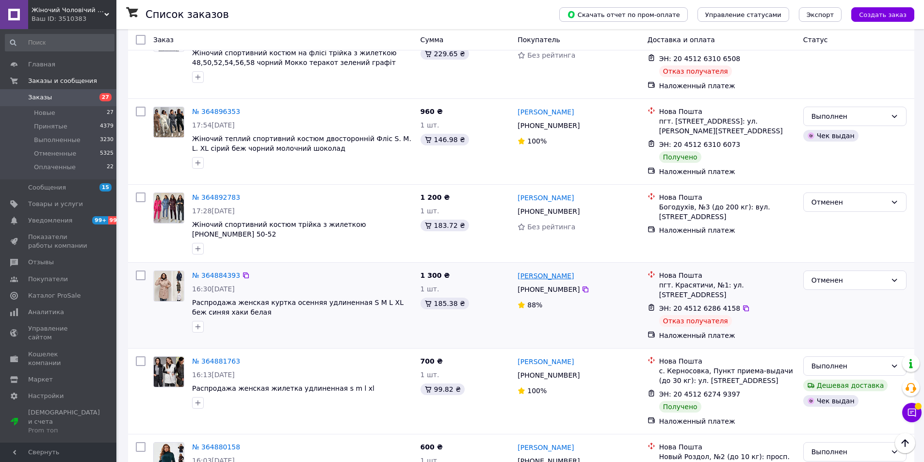
click at [546, 271] on link "[PERSON_NAME]" at bounding box center [545, 276] width 56 height 10
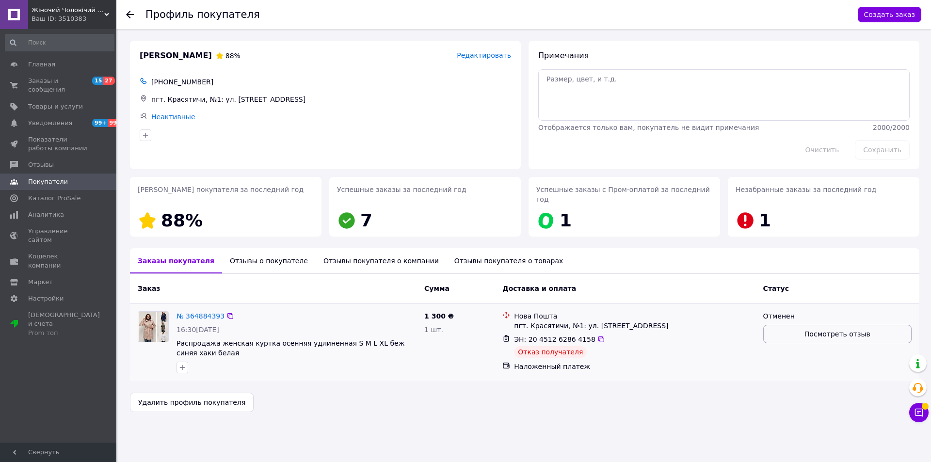
click at [847, 329] on span "Посмотреть отзыв" at bounding box center [837, 334] width 66 height 10
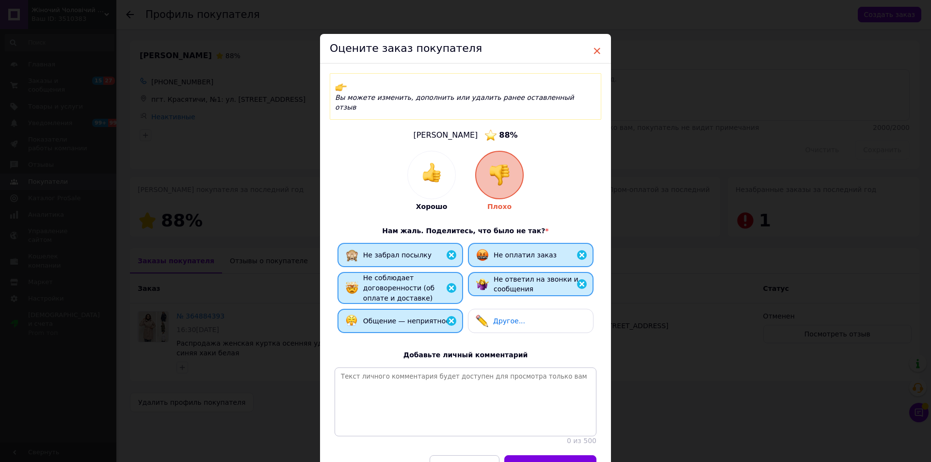
click at [599, 51] on span "×" at bounding box center [596, 51] width 9 height 16
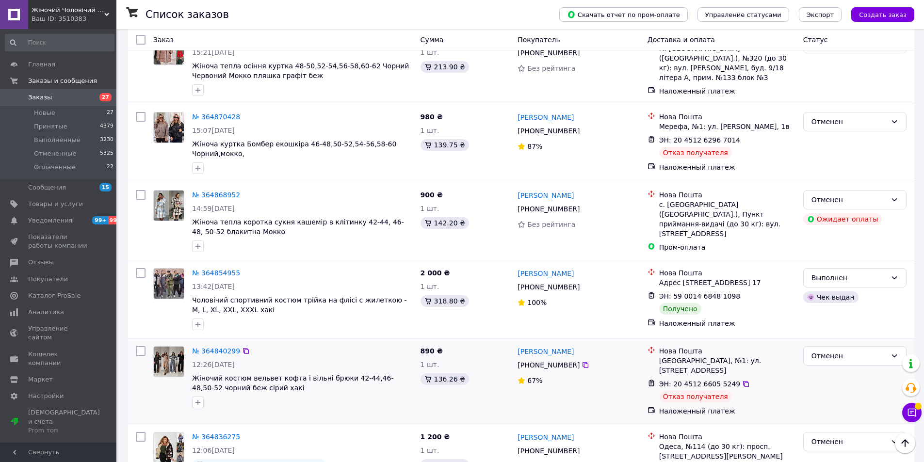
scroll to position [1368, 0]
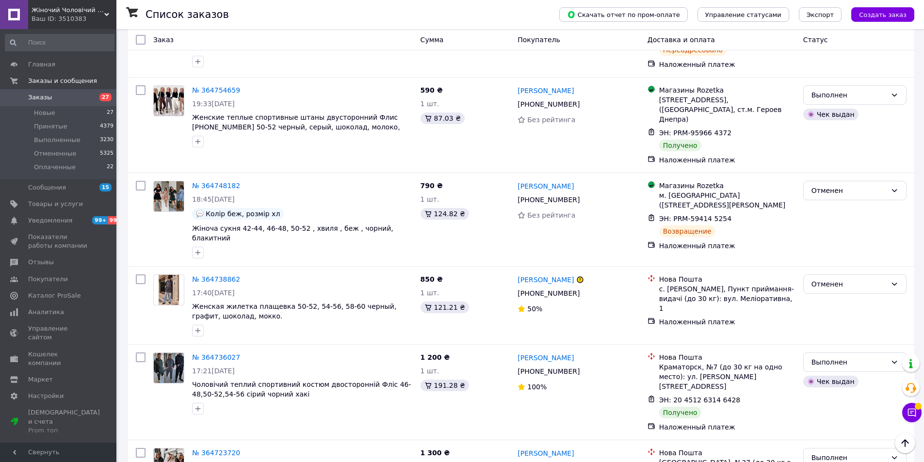
scroll to position [1533, 0]
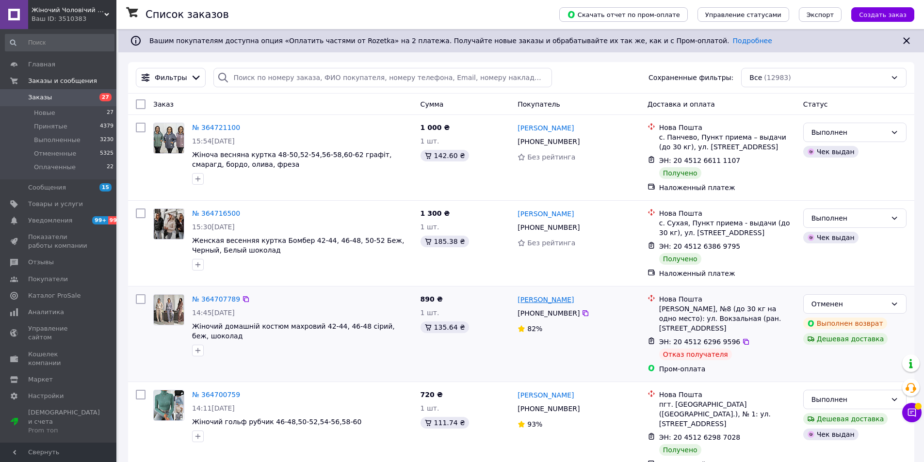
click at [534, 302] on link "[PERSON_NAME]" at bounding box center [545, 300] width 56 height 10
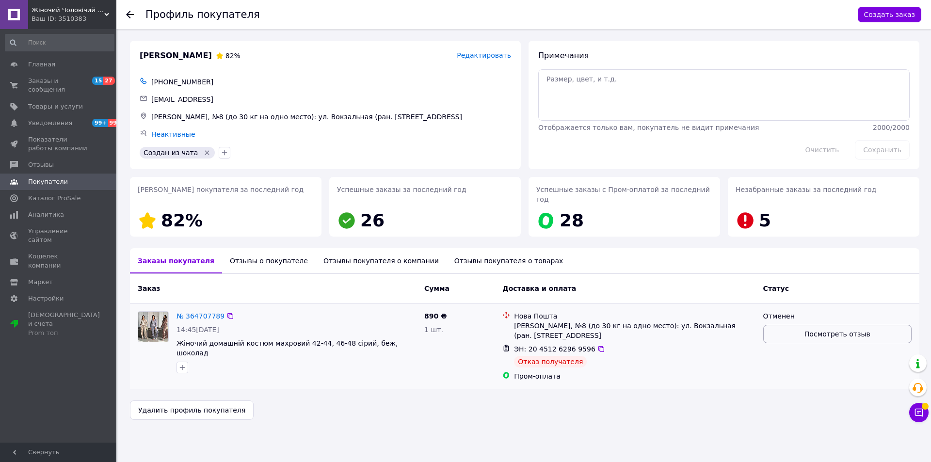
click at [852, 330] on button "Посмотреть отзыв" at bounding box center [837, 334] width 148 height 18
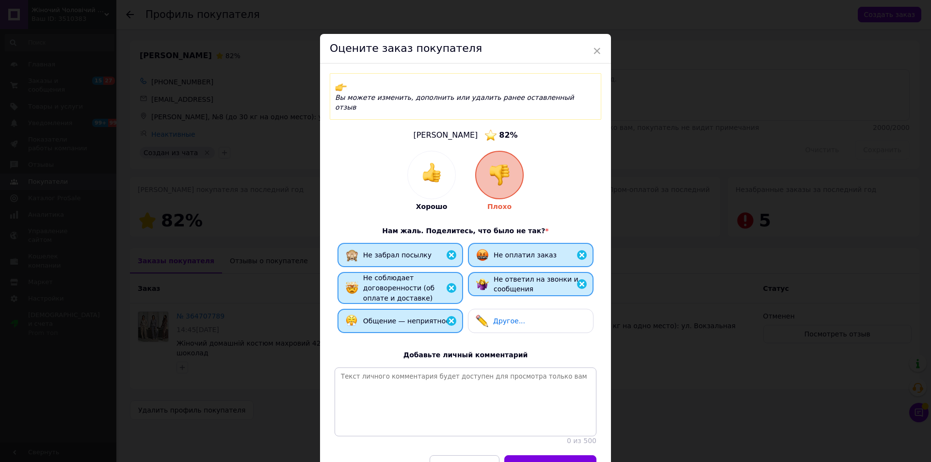
click at [591, 50] on div "Оцените заказ покупателя" at bounding box center [465, 49] width 291 height 30
click at [597, 51] on span "×" at bounding box center [596, 51] width 9 height 16
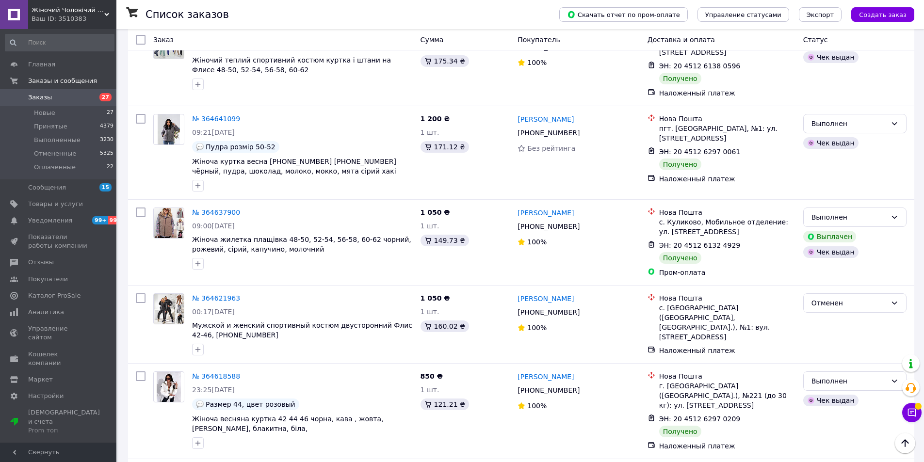
scroll to position [1435, 0]
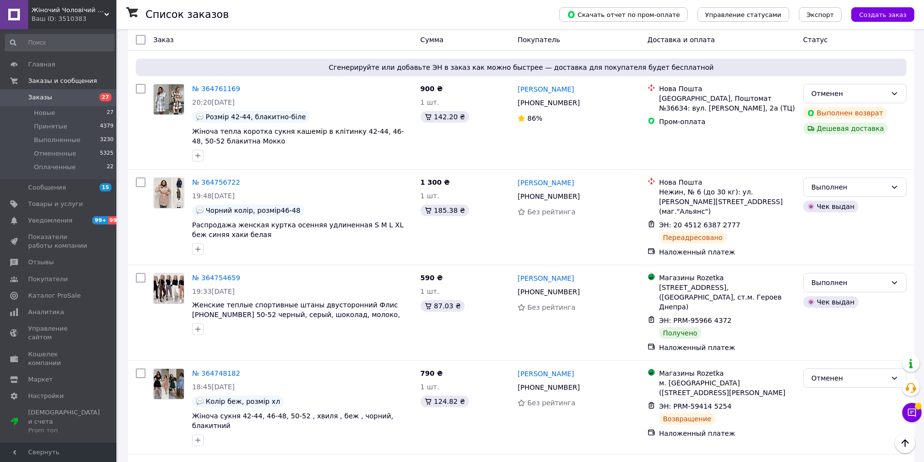
scroll to position [1358, 0]
